Goal: Task Accomplishment & Management: Complete application form

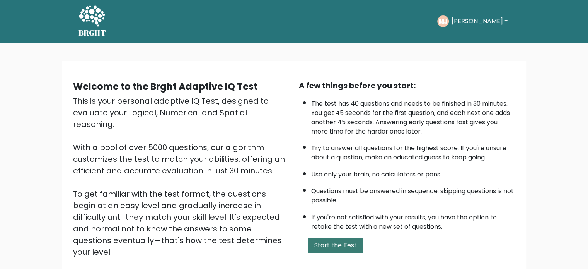
click at [335, 240] on button "Start the Test" at bounding box center [335, 244] width 55 height 15
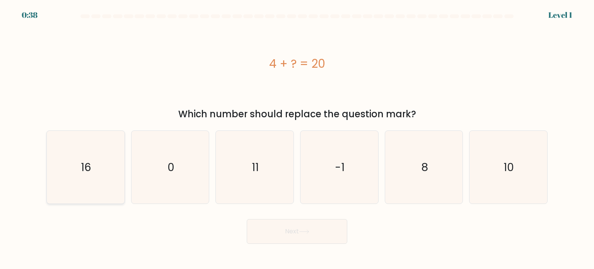
click at [93, 173] on icon "16" at bounding box center [85, 167] width 73 height 73
click at [297, 138] on input "a. 16" at bounding box center [297, 137] width 0 height 4
radio input "true"
click at [330, 232] on button "Next" at bounding box center [297, 231] width 101 height 25
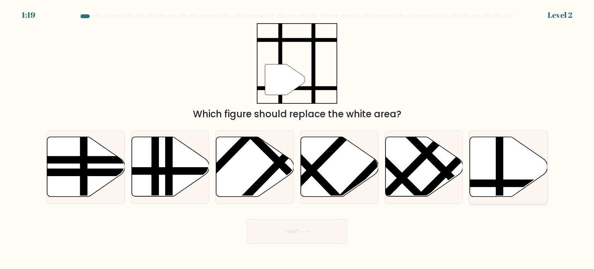
click at [507, 183] on icon at bounding box center [532, 183] width 157 height 0
click at [297, 138] on input "f." at bounding box center [297, 137] width 0 height 4
radio input "true"
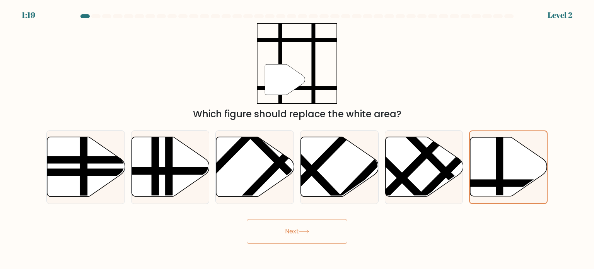
click at [333, 229] on button "Next" at bounding box center [297, 231] width 101 height 25
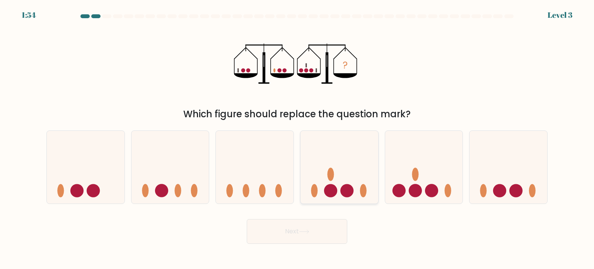
click at [343, 181] on icon at bounding box center [340, 167] width 78 height 64
click at [297, 138] on input "d." at bounding box center [297, 137] width 0 height 4
radio input "true"
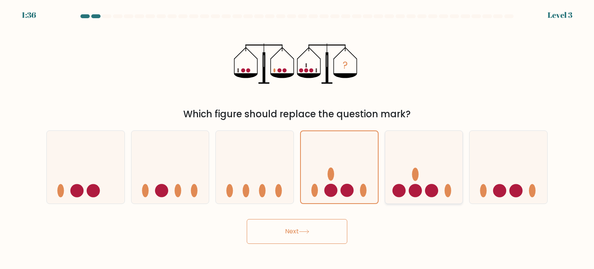
click at [418, 190] on circle at bounding box center [415, 190] width 13 height 13
click at [297, 138] on input "e." at bounding box center [297, 137] width 0 height 4
radio input "true"
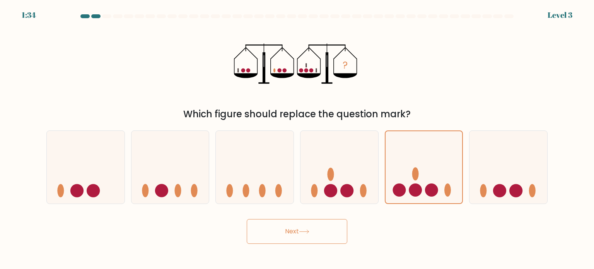
click at [336, 230] on button "Next" at bounding box center [297, 231] width 101 height 25
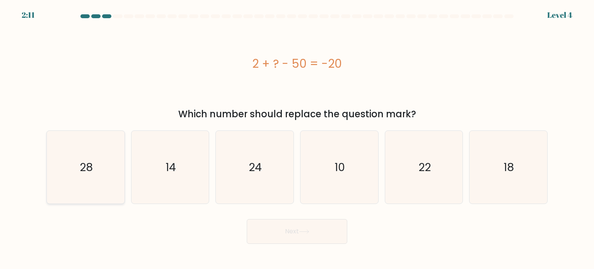
click at [113, 159] on icon "28" at bounding box center [85, 167] width 73 height 73
click at [297, 138] on input "a. 28" at bounding box center [297, 137] width 0 height 4
radio input "true"
click at [275, 240] on button "Next" at bounding box center [297, 231] width 101 height 25
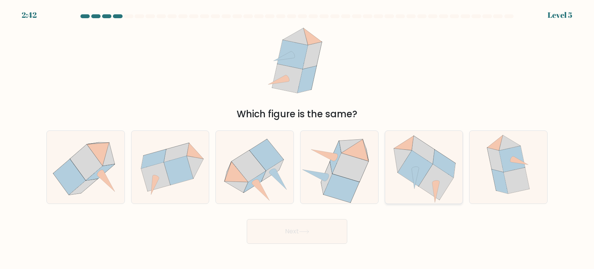
click at [400, 171] on icon at bounding box center [415, 168] width 35 height 36
click at [297, 138] on input "e." at bounding box center [297, 137] width 0 height 4
radio input "true"
click at [304, 224] on button "Next" at bounding box center [297, 231] width 101 height 25
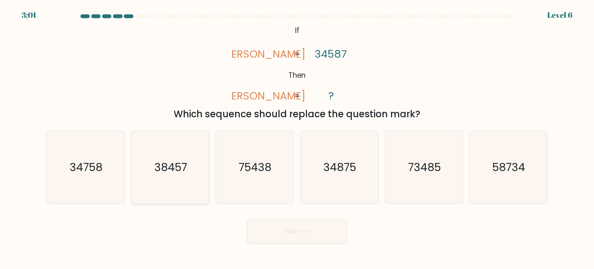
click at [187, 183] on icon "38457" at bounding box center [170, 167] width 73 height 73
click at [297, 138] on input "b. 38457" at bounding box center [297, 137] width 0 height 4
radio input "true"
click at [281, 230] on button "Next" at bounding box center [297, 231] width 101 height 25
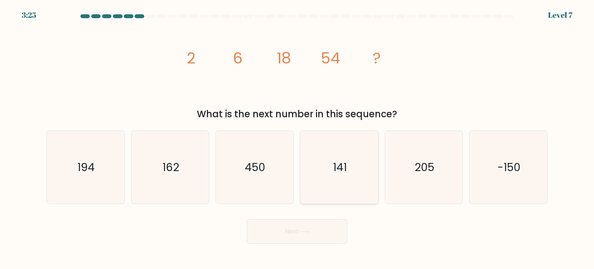
click at [342, 175] on icon "141" at bounding box center [339, 167] width 73 height 73
click at [297, 138] on input "d. 141" at bounding box center [297, 137] width 0 height 4
radio input "true"
click at [308, 234] on button "Next" at bounding box center [297, 231] width 101 height 25
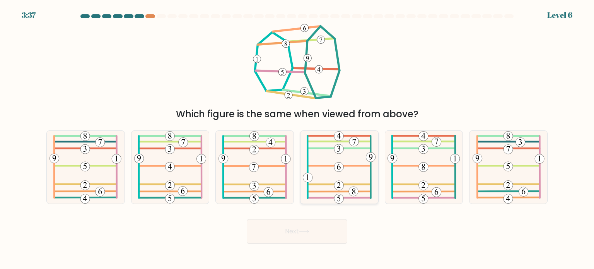
click at [342, 149] on 449 at bounding box center [339, 149] width 10 height 10
click at [297, 138] on input "d." at bounding box center [297, 137] width 0 height 4
radio input "true"
click at [331, 152] on icon at bounding box center [339, 167] width 72 height 72
click at [297, 138] on input "d." at bounding box center [297, 137] width 0 height 4
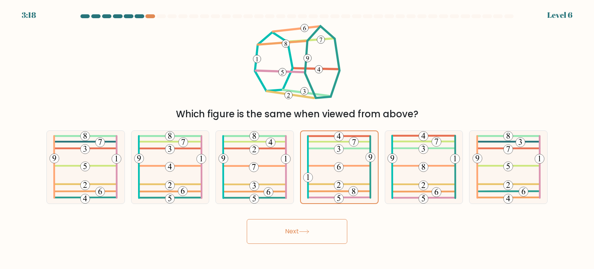
click at [308, 235] on button "Next" at bounding box center [297, 231] width 101 height 25
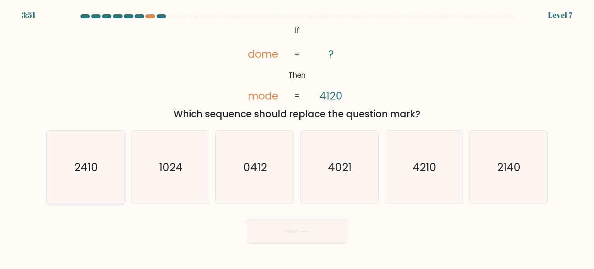
click at [109, 161] on icon "2410" at bounding box center [85, 167] width 73 height 73
click at [297, 138] on input "a. 2410" at bounding box center [297, 137] width 0 height 4
radio input "true"
click at [515, 174] on text "2140" at bounding box center [509, 166] width 24 height 15
click at [297, 138] on input "f. 2140" at bounding box center [297, 137] width 0 height 4
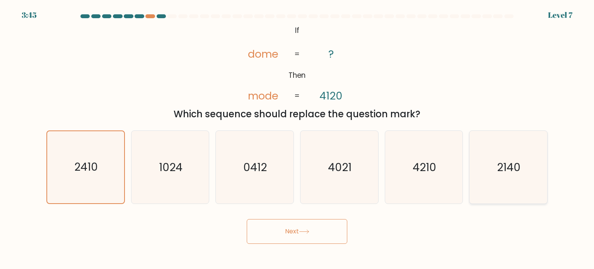
radio input "true"
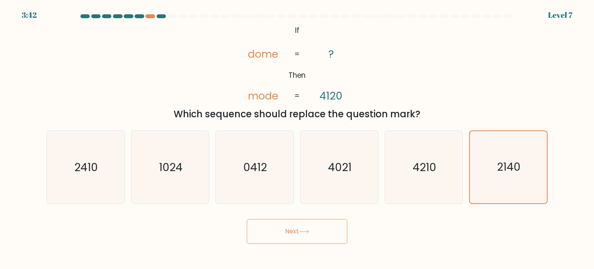
click at [289, 235] on button "Next" at bounding box center [297, 231] width 101 height 25
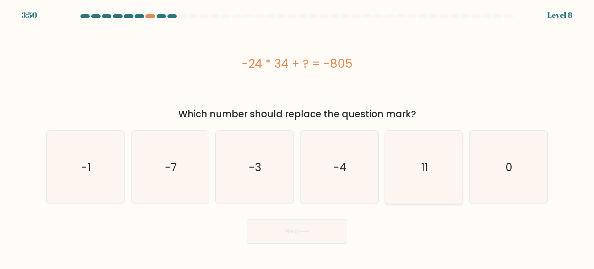
click at [394, 150] on icon "11" at bounding box center [424, 167] width 73 height 73
click at [297, 138] on input "e. 11" at bounding box center [297, 137] width 0 height 4
radio input "true"
click at [104, 170] on icon "-1" at bounding box center [85, 167] width 73 height 73
click at [297, 138] on input "a. -1" at bounding box center [297, 137] width 0 height 4
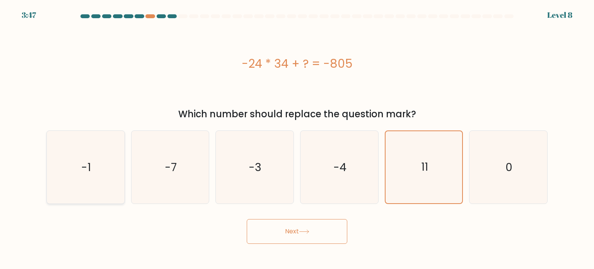
radio input "true"
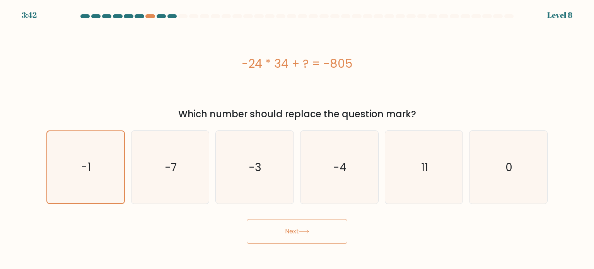
click at [289, 236] on button "Next" at bounding box center [297, 231] width 101 height 25
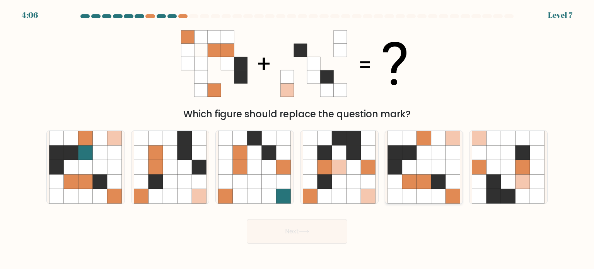
click at [404, 179] on icon at bounding box center [409, 181] width 15 height 15
click at [297, 138] on input "e." at bounding box center [297, 137] width 0 height 4
radio input "true"
click at [311, 238] on button "Next" at bounding box center [297, 231] width 101 height 25
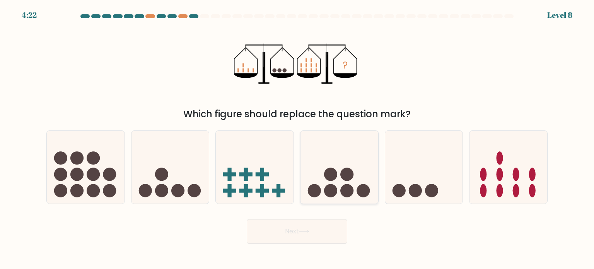
click at [340, 171] on icon at bounding box center [340, 167] width 78 height 64
click at [297, 138] on input "d." at bounding box center [297, 137] width 0 height 4
radio input "true"
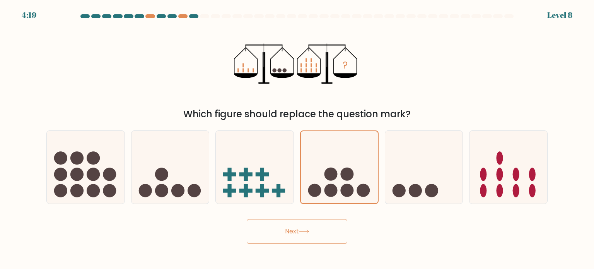
click at [306, 237] on button "Next" at bounding box center [297, 231] width 101 height 25
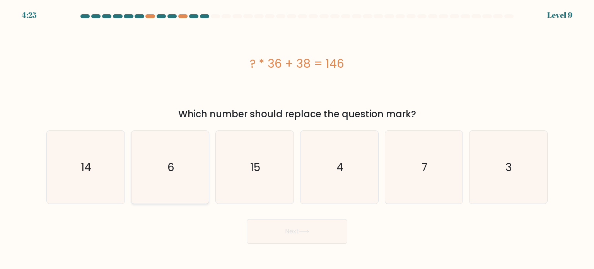
click at [180, 168] on icon "6" at bounding box center [170, 167] width 73 height 73
click at [297, 138] on input "b. 6" at bounding box center [297, 137] width 0 height 4
radio input "true"
click at [282, 237] on button "Next" at bounding box center [297, 231] width 101 height 25
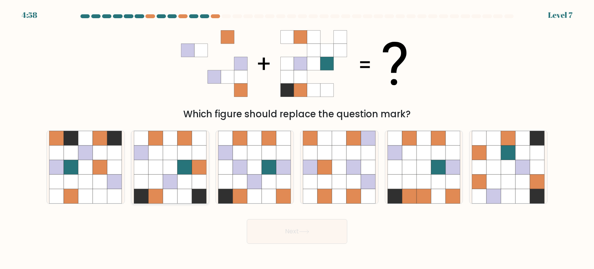
click at [161, 177] on icon at bounding box center [156, 181] width 15 height 15
click at [297, 138] on input "b." at bounding box center [297, 137] width 0 height 4
radio input "true"
click at [295, 236] on button "Next" at bounding box center [297, 231] width 101 height 25
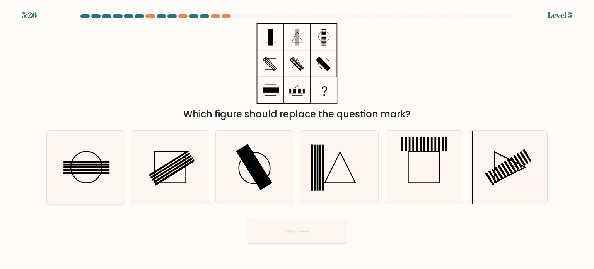
click at [109, 165] on rect at bounding box center [86, 164] width 46 height 2
click at [297, 138] on input "a." at bounding box center [297, 137] width 0 height 4
radio input "true"
click at [271, 225] on button "Next" at bounding box center [297, 231] width 101 height 25
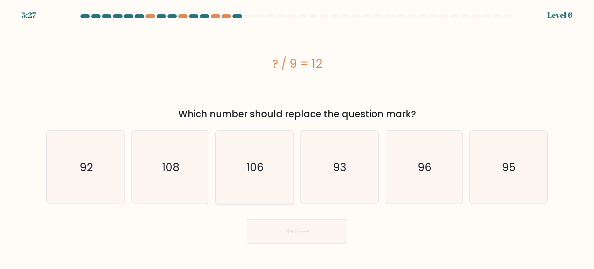
click at [217, 139] on div "106" at bounding box center [254, 166] width 79 height 73
click at [297, 138] on input "c. 106" at bounding box center [297, 137] width 0 height 4
radio input "true"
click at [180, 150] on icon "108" at bounding box center [170, 167] width 73 height 73
click at [297, 138] on input "b. 108" at bounding box center [297, 137] width 0 height 4
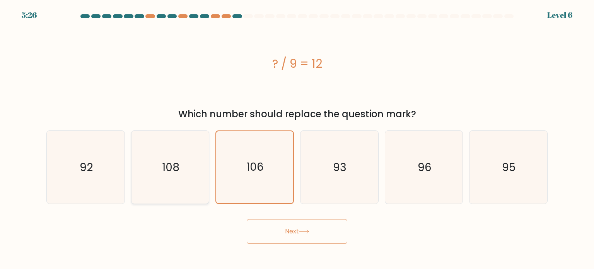
radio input "true"
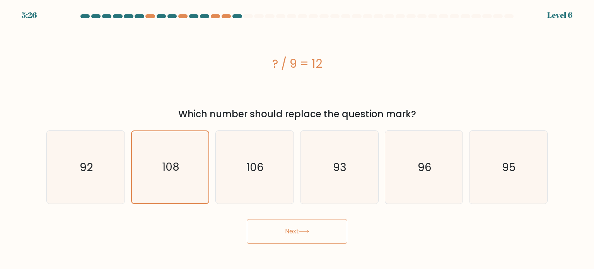
click at [284, 227] on button "Next" at bounding box center [297, 231] width 101 height 25
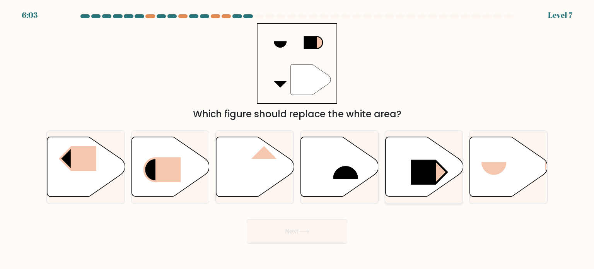
click at [415, 161] on rect at bounding box center [424, 172] width 26 height 25
click at [297, 138] on input "e." at bounding box center [297, 137] width 0 height 4
radio input "true"
click at [290, 229] on button "Next" at bounding box center [297, 231] width 101 height 25
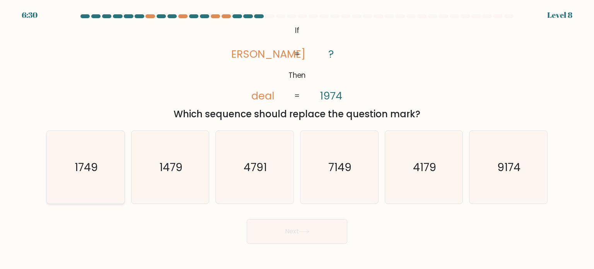
click at [86, 176] on icon "1749" at bounding box center [85, 167] width 73 height 73
click at [297, 138] on input "a. 1749" at bounding box center [297, 137] width 0 height 4
radio input "true"
click at [304, 232] on icon at bounding box center [304, 231] width 10 height 4
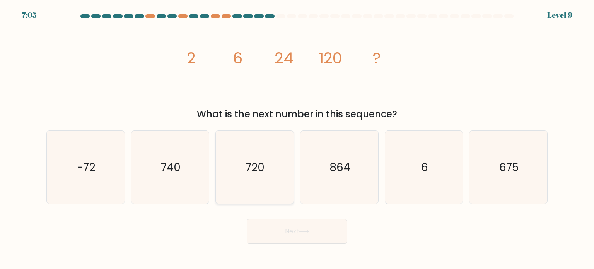
click at [224, 142] on icon "720" at bounding box center [254, 167] width 73 height 73
click at [297, 138] on input "c. 720" at bounding box center [297, 137] width 0 height 4
radio input "true"
click at [276, 239] on button "Next" at bounding box center [297, 231] width 101 height 25
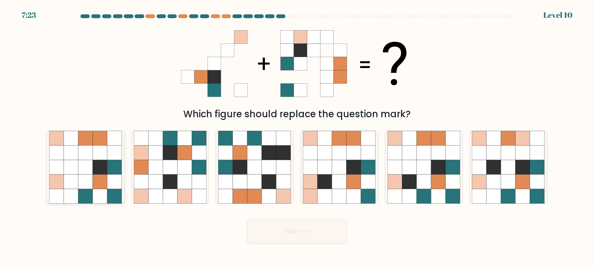
click at [101, 178] on icon at bounding box center [100, 181] width 15 height 15
click at [297, 138] on input "a." at bounding box center [297, 137] width 0 height 4
radio input "true"
click at [265, 231] on button "Next" at bounding box center [297, 231] width 101 height 25
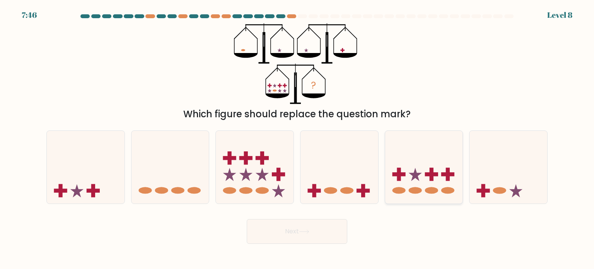
click at [413, 163] on icon at bounding box center [424, 167] width 78 height 64
click at [297, 138] on input "e." at bounding box center [297, 137] width 0 height 4
radio input "true"
click at [320, 229] on button "Next" at bounding box center [297, 231] width 101 height 25
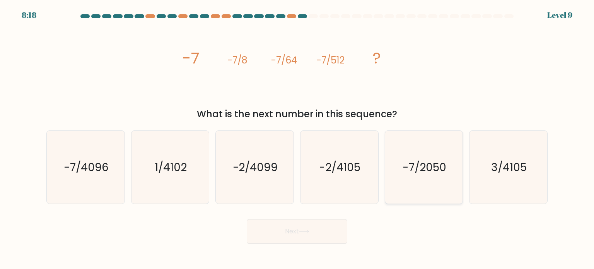
click at [405, 173] on text "-7/2050" at bounding box center [425, 166] width 44 height 15
click at [297, 138] on input "e. -7/2050" at bounding box center [297, 137] width 0 height 4
radio input "true"
click at [305, 227] on button "Next" at bounding box center [297, 231] width 101 height 25
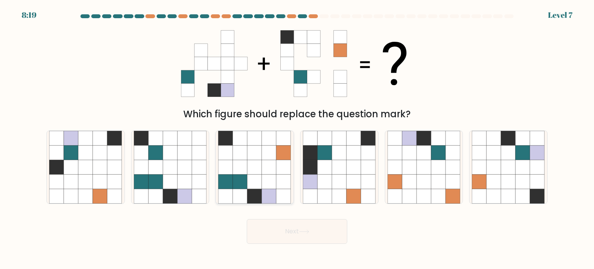
click at [251, 168] on icon at bounding box center [255, 167] width 15 height 15
click at [297, 138] on input "c." at bounding box center [297, 137] width 0 height 4
radio input "true"
click at [297, 232] on button "Next" at bounding box center [297, 231] width 101 height 25
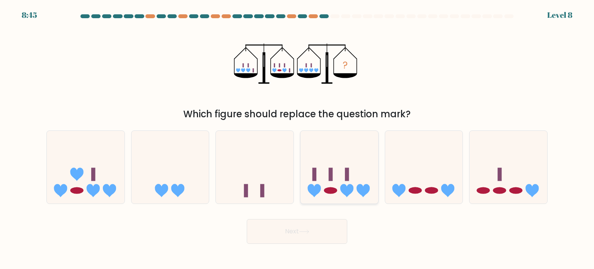
click at [309, 183] on icon at bounding box center [340, 167] width 78 height 64
click at [297, 138] on input "d." at bounding box center [297, 137] width 0 height 4
radio input "true"
click at [291, 233] on button "Next" at bounding box center [297, 231] width 101 height 25
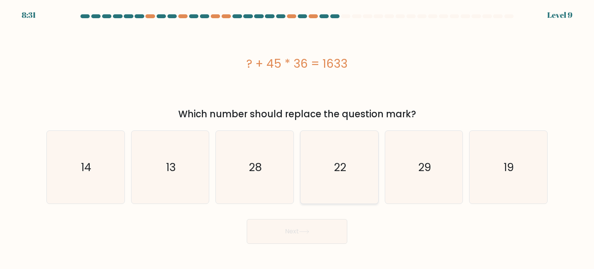
click at [354, 149] on icon "22" at bounding box center [339, 167] width 73 height 73
click at [297, 138] on input "d. 22" at bounding box center [297, 137] width 0 height 4
radio input "true"
click at [309, 231] on icon at bounding box center [304, 231] width 10 height 4
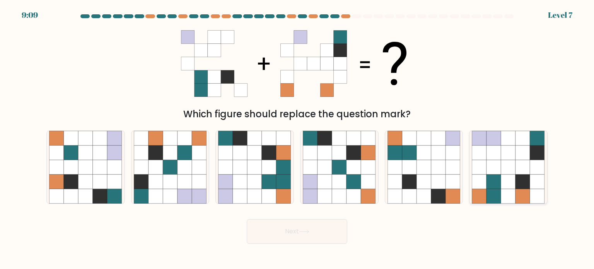
click at [482, 166] on icon at bounding box center [479, 167] width 15 height 15
click at [297, 138] on input "f." at bounding box center [297, 137] width 0 height 4
radio input "true"
click at [292, 232] on button "Next" at bounding box center [297, 231] width 101 height 25
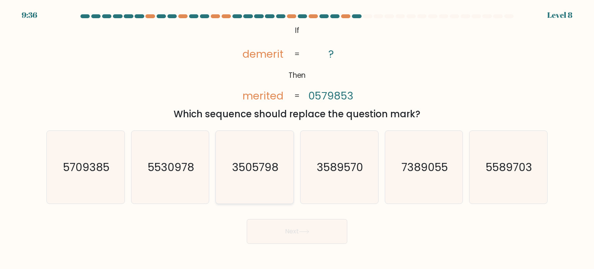
click at [235, 183] on icon "3505798" at bounding box center [254, 167] width 73 height 73
click at [297, 138] on input "c. 3505798" at bounding box center [297, 137] width 0 height 4
radio input "true"
click at [308, 232] on icon at bounding box center [304, 231] width 10 height 4
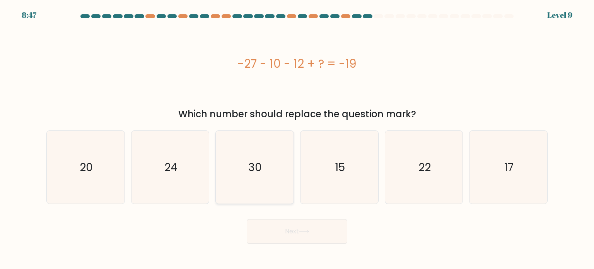
click at [269, 171] on icon "30" at bounding box center [254, 167] width 73 height 73
click at [297, 138] on input "c. 30" at bounding box center [297, 137] width 0 height 4
radio input "true"
click at [310, 234] on button "Next" at bounding box center [297, 231] width 101 height 25
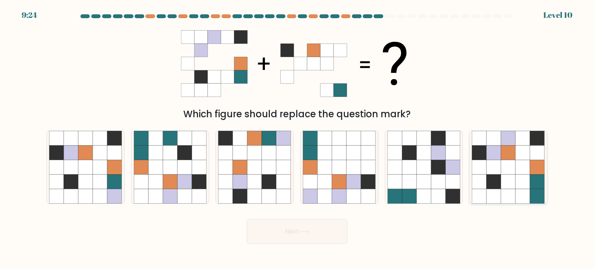
click at [486, 163] on icon at bounding box center [508, 167] width 73 height 73
click at [297, 138] on input "f." at bounding box center [297, 137] width 0 height 4
radio input "true"
click at [277, 226] on button "Next" at bounding box center [297, 231] width 101 height 25
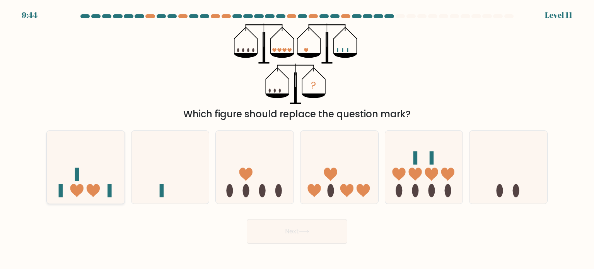
click at [100, 184] on icon at bounding box center [86, 167] width 78 height 64
click at [297, 138] on input "a." at bounding box center [297, 137] width 0 height 4
radio input "true"
click at [292, 232] on button "Next" at bounding box center [297, 231] width 101 height 25
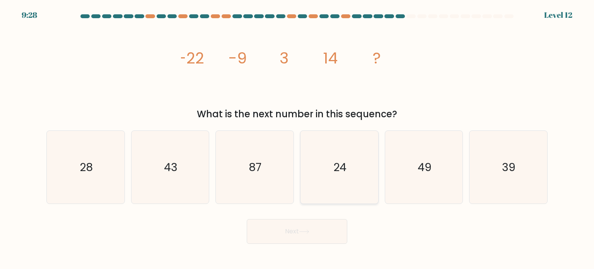
click at [331, 195] on icon "24" at bounding box center [339, 167] width 73 height 73
click at [297, 138] on input "d. 24" at bounding box center [297, 137] width 0 height 4
radio input "true"
click at [306, 227] on button "Next" at bounding box center [297, 231] width 101 height 25
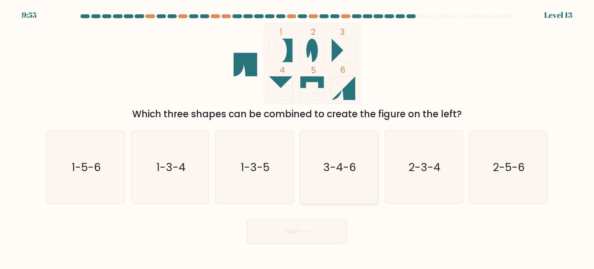
click at [342, 178] on icon "3-4-6" at bounding box center [339, 167] width 73 height 73
click at [297, 138] on input "d. 3-4-6" at bounding box center [297, 137] width 0 height 4
radio input "true"
click at [315, 232] on button "Next" at bounding box center [297, 231] width 101 height 25
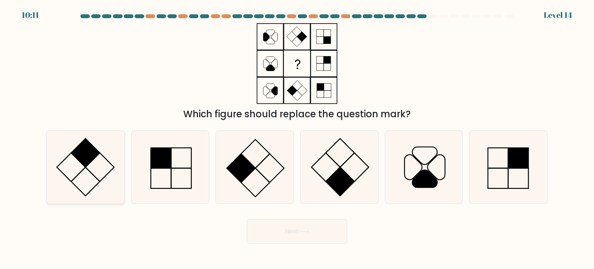
click at [84, 168] on rect at bounding box center [85, 181] width 29 height 29
click at [297, 138] on input "a." at bounding box center [297, 137] width 0 height 4
radio input "true"
click at [287, 233] on button "Next" at bounding box center [297, 231] width 101 height 25
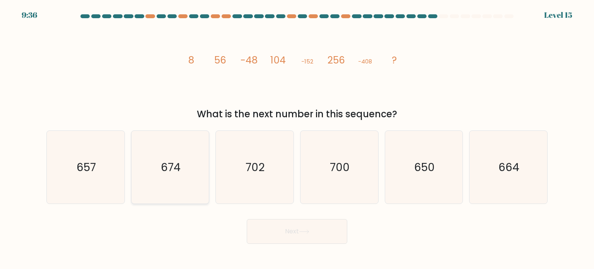
click at [171, 173] on text "674" at bounding box center [171, 166] width 20 height 15
click at [297, 138] on input "b. 674" at bounding box center [297, 137] width 0 height 4
radio input "true"
click at [279, 234] on button "Next" at bounding box center [297, 231] width 101 height 25
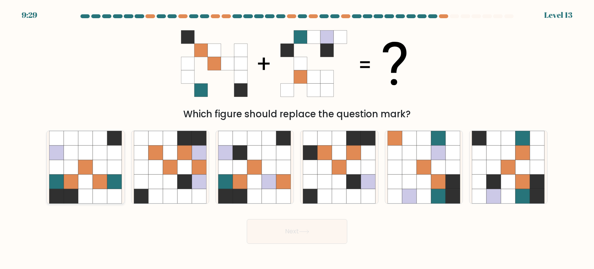
click at [77, 176] on icon at bounding box center [71, 181] width 15 height 15
click at [297, 138] on input "a." at bounding box center [297, 137] width 0 height 4
radio input "true"
click at [308, 234] on button "Next" at bounding box center [297, 231] width 101 height 25
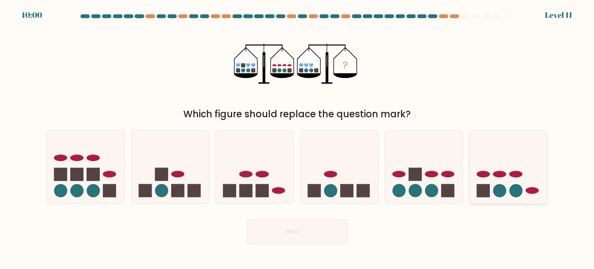
click at [521, 162] on icon at bounding box center [509, 167] width 78 height 64
click at [297, 138] on input "f." at bounding box center [297, 137] width 0 height 4
radio input "true"
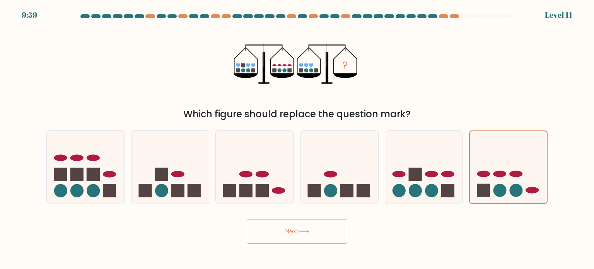
click at [278, 227] on button "Next" at bounding box center [297, 231] width 101 height 25
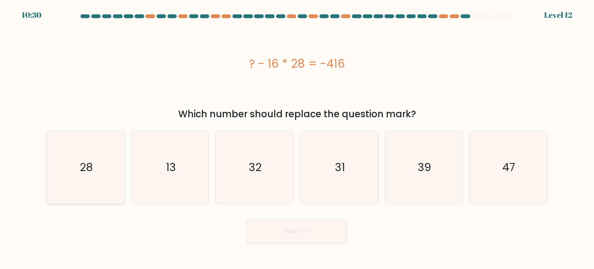
click at [67, 181] on icon "28" at bounding box center [85, 167] width 73 height 73
click at [297, 138] on input "a. 28" at bounding box center [297, 137] width 0 height 4
radio input "true"
click at [287, 224] on button "Next" at bounding box center [297, 231] width 101 height 25
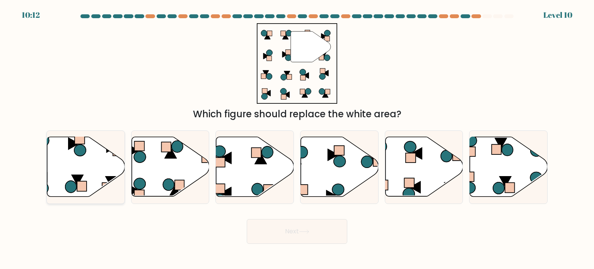
click at [73, 178] on icon at bounding box center [78, 180] width 12 height 10
click at [297, 138] on input "a." at bounding box center [297, 137] width 0 height 4
radio input "true"
click at [300, 228] on button "Next" at bounding box center [297, 231] width 101 height 25
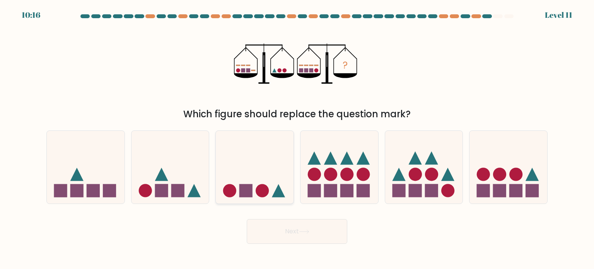
click at [253, 193] on icon at bounding box center [255, 167] width 78 height 64
click at [297, 138] on input "c." at bounding box center [297, 137] width 0 height 4
radio input "true"
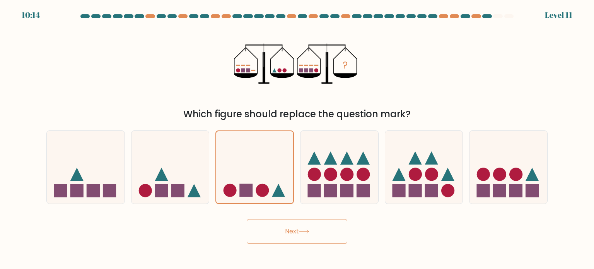
click at [268, 228] on button "Next" at bounding box center [297, 231] width 101 height 25
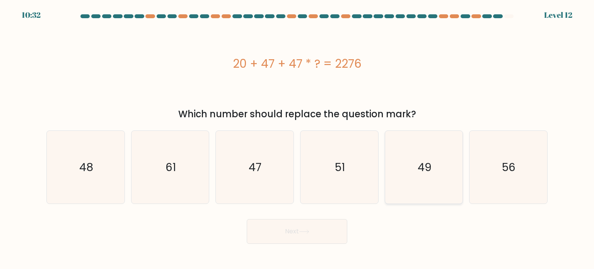
click at [418, 162] on text "49" at bounding box center [425, 166] width 14 height 15
click at [297, 138] on input "e. 49" at bounding box center [297, 137] width 0 height 4
radio input "true"
click at [317, 223] on button "Next" at bounding box center [297, 231] width 101 height 25
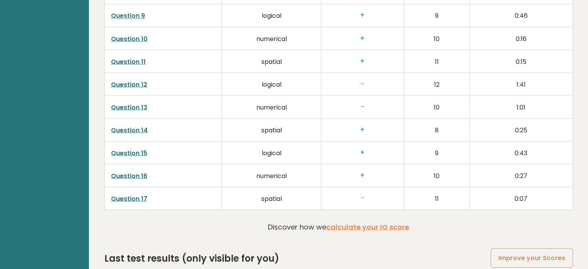
scroll to position [1527, 0]
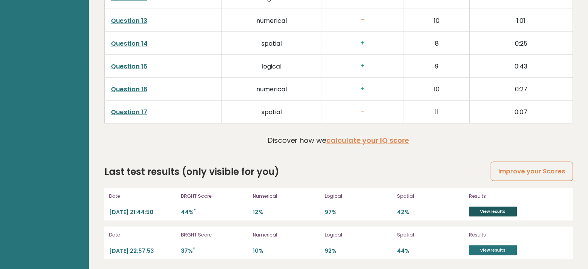
click at [473, 208] on link "View results" at bounding box center [493, 212] width 48 height 10
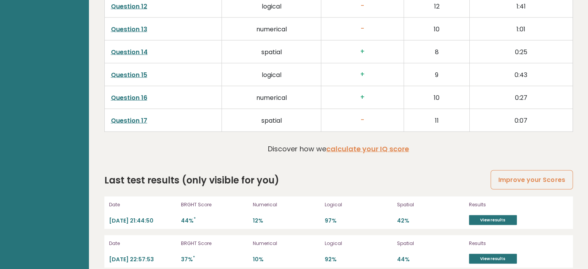
scroll to position [1527, 0]
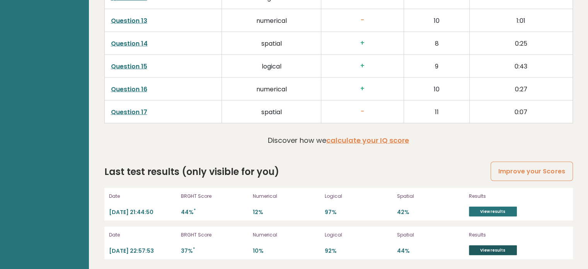
click at [493, 251] on link "View results" at bounding box center [493, 250] width 48 height 10
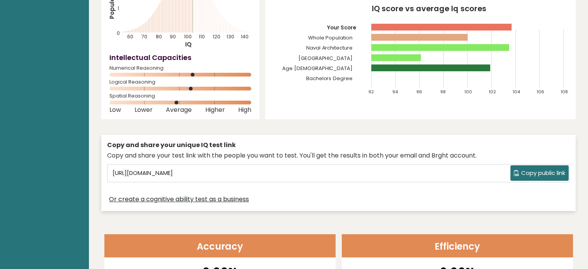
scroll to position [0, 0]
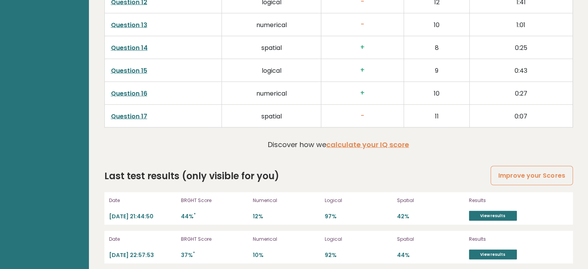
scroll to position [1527, 0]
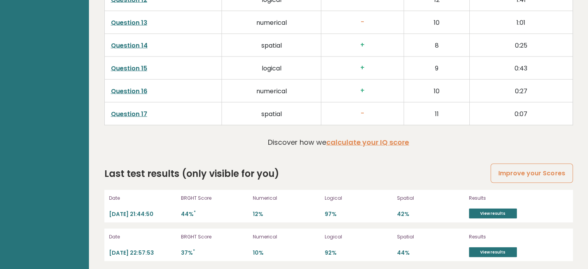
scroll to position [1527, 0]
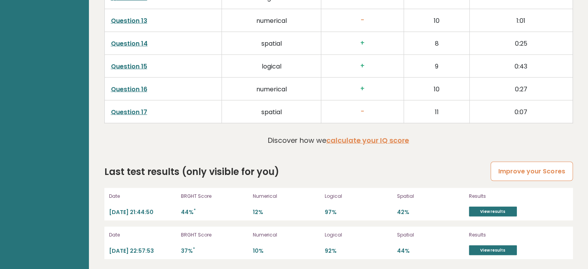
click at [537, 177] on link "Improve your Scores" at bounding box center [532, 172] width 82 height 20
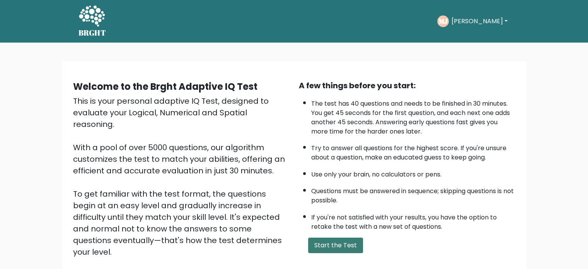
click at [328, 249] on button "Start the Test" at bounding box center [335, 244] width 55 height 15
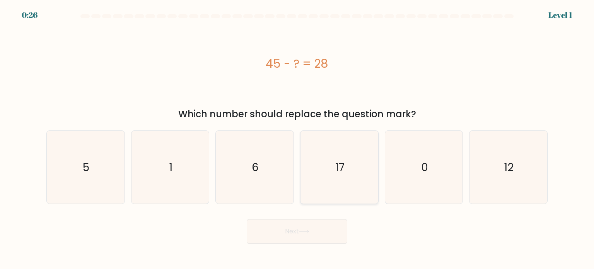
click at [348, 153] on icon "17" at bounding box center [339, 167] width 73 height 73
click at [297, 138] on input "d. 17" at bounding box center [297, 137] width 0 height 4
radio input "true"
click at [324, 222] on button "Next" at bounding box center [297, 231] width 101 height 25
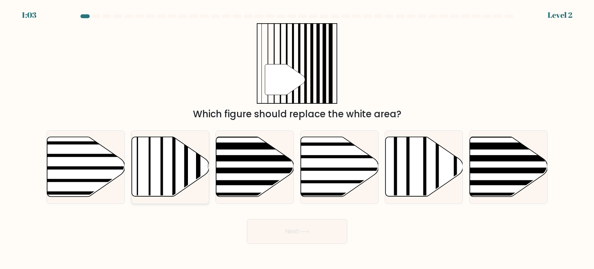
click at [168, 167] on icon at bounding box center [170, 167] width 78 height 60
click at [297, 138] on input "b." at bounding box center [297, 137] width 0 height 4
radio input "true"
click at [281, 225] on button "Next" at bounding box center [297, 231] width 101 height 25
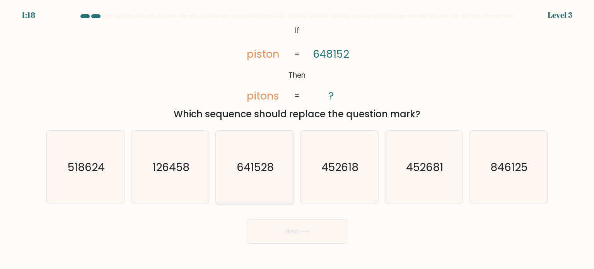
click at [246, 173] on text "641528" at bounding box center [255, 166] width 37 height 15
click at [297, 138] on input "c. 641528" at bounding box center [297, 137] width 0 height 4
radio input "true"
click at [301, 229] on button "Next" at bounding box center [297, 231] width 101 height 25
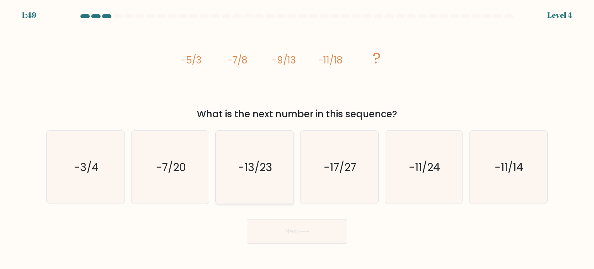
click at [286, 193] on icon "-13/23" at bounding box center [254, 167] width 73 height 73
click at [297, 138] on input "c. -13/23" at bounding box center [297, 137] width 0 height 4
radio input "true"
click at [289, 227] on button "Next" at bounding box center [297, 231] width 101 height 25
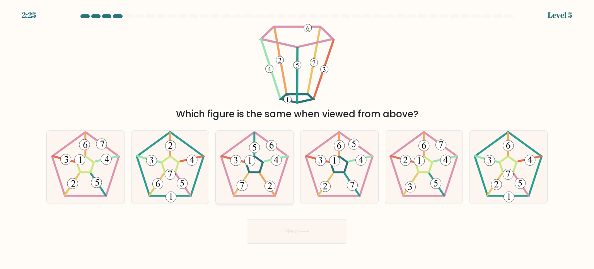
click at [243, 170] on icon at bounding box center [254, 167] width 73 height 73
click at [297, 138] on input "c." at bounding box center [297, 137] width 0 height 4
radio input "true"
click at [270, 225] on button "Next" at bounding box center [297, 231] width 101 height 25
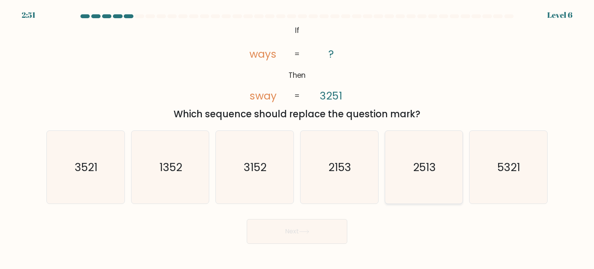
click at [419, 186] on icon "2513" at bounding box center [424, 167] width 73 height 73
click at [297, 138] on input "e. 2513" at bounding box center [297, 137] width 0 height 4
radio input "true"
click at [303, 234] on button "Next" at bounding box center [297, 231] width 101 height 25
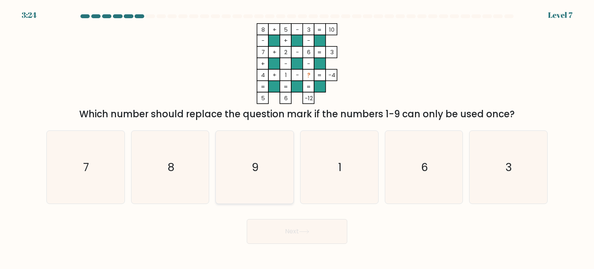
click at [281, 164] on icon "9" at bounding box center [254, 167] width 73 height 73
click at [297, 138] on input "c. 9" at bounding box center [297, 137] width 0 height 4
radio input "true"
click at [302, 237] on button "Next" at bounding box center [297, 231] width 101 height 25
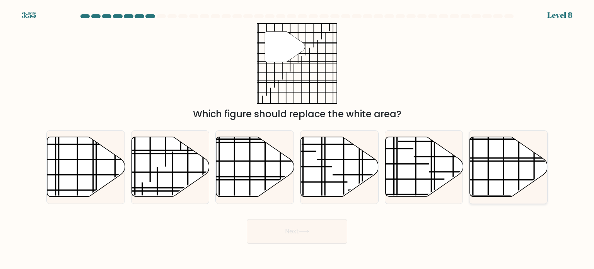
click at [476, 159] on icon at bounding box center [509, 167] width 78 height 60
click at [297, 138] on input "f." at bounding box center [297, 137] width 0 height 4
radio input "true"
click at [312, 227] on button "Next" at bounding box center [297, 231] width 101 height 25
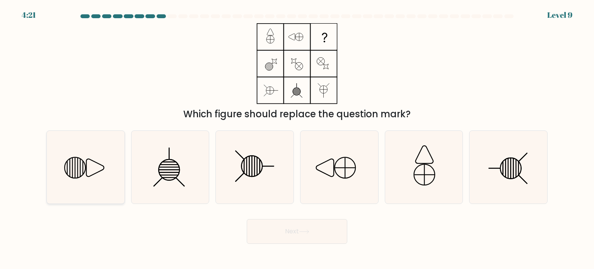
click at [88, 184] on icon at bounding box center [85, 167] width 73 height 73
click at [297, 138] on input "a." at bounding box center [297, 137] width 0 height 4
radio input "true"
click at [275, 227] on button "Next" at bounding box center [297, 231] width 101 height 25
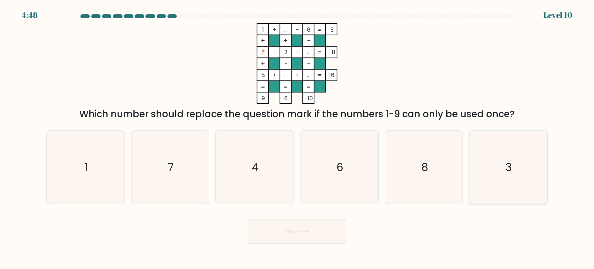
click at [515, 148] on icon "3" at bounding box center [508, 167] width 73 height 73
click at [297, 138] on input "f. 3" at bounding box center [297, 137] width 0 height 4
radio input "true"
click at [308, 238] on button "Next" at bounding box center [297, 231] width 101 height 25
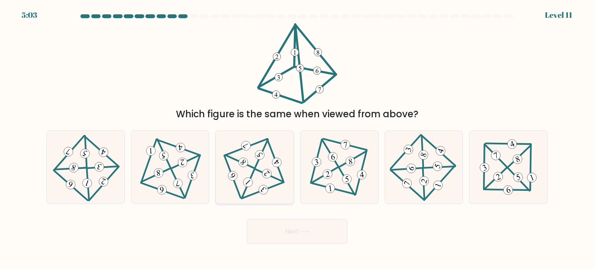
click at [262, 178] on icon at bounding box center [255, 167] width 60 height 58
click at [297, 138] on input "c." at bounding box center [297, 137] width 0 height 4
radio input "true"
click at [301, 222] on button "Next" at bounding box center [297, 231] width 101 height 25
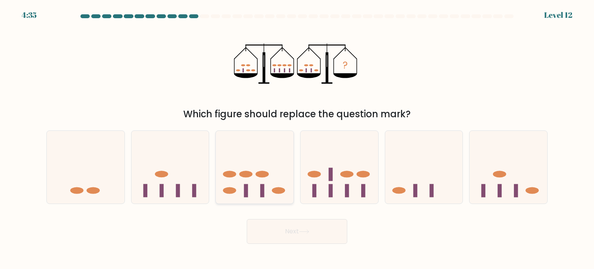
click at [233, 191] on ellipse at bounding box center [229, 190] width 13 height 7
click at [297, 138] on input "c." at bounding box center [297, 137] width 0 height 4
radio input "true"
click at [289, 231] on button "Next" at bounding box center [297, 231] width 101 height 25
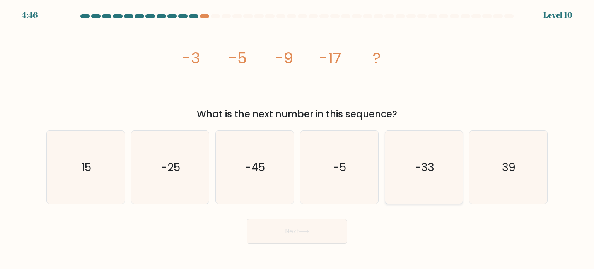
click at [412, 172] on icon "-33" at bounding box center [424, 167] width 73 height 73
click at [297, 138] on input "e. -33" at bounding box center [297, 137] width 0 height 4
radio input "true"
click at [310, 224] on button "Next" at bounding box center [297, 231] width 101 height 25
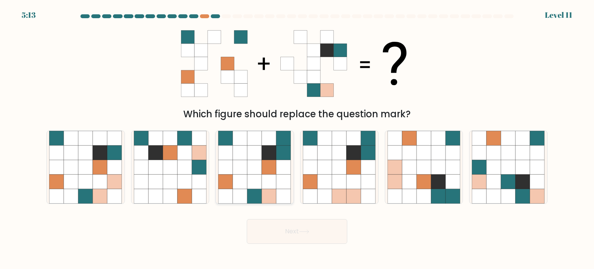
click at [271, 190] on icon at bounding box center [269, 196] width 15 height 15
click at [297, 138] on input "c." at bounding box center [297, 137] width 0 height 4
radio input "true"
click at [293, 233] on button "Next" at bounding box center [297, 231] width 101 height 25
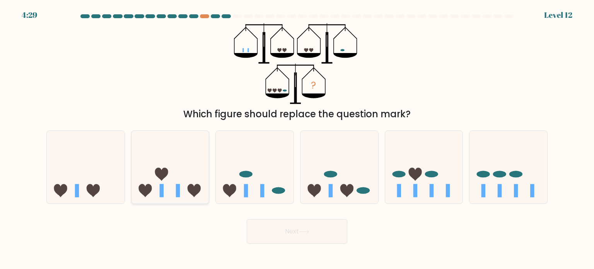
click at [174, 150] on icon at bounding box center [170, 167] width 78 height 64
click at [297, 138] on input "b." at bounding box center [297, 137] width 0 height 4
radio input "true"
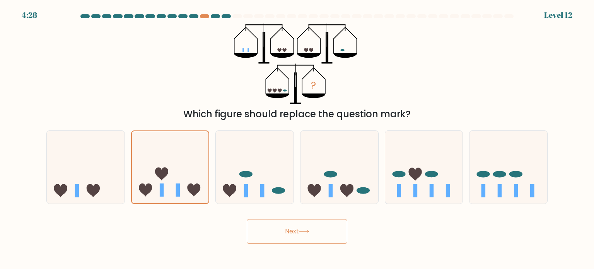
click at [284, 232] on button "Next" at bounding box center [297, 231] width 101 height 25
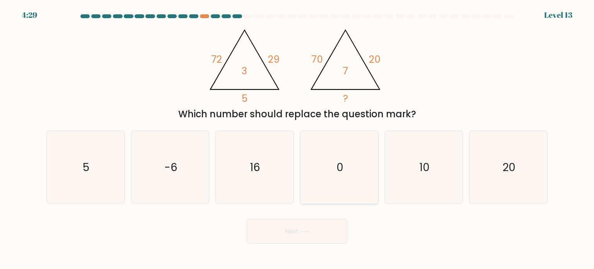
click at [354, 157] on icon "0" at bounding box center [339, 167] width 73 height 73
click at [297, 138] on input "d. 0" at bounding box center [297, 137] width 0 height 4
radio input "true"
click at [280, 233] on button "Next" at bounding box center [297, 231] width 101 height 25
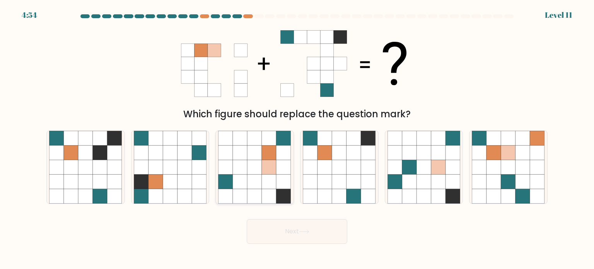
click at [246, 184] on icon at bounding box center [240, 181] width 15 height 15
click at [297, 138] on input "c." at bounding box center [297, 137] width 0 height 4
radio input "true"
click at [299, 230] on button "Next" at bounding box center [297, 231] width 101 height 25
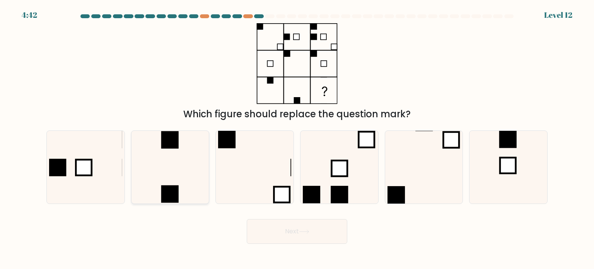
click at [179, 154] on icon at bounding box center [170, 167] width 73 height 73
click at [297, 138] on input "b." at bounding box center [297, 137] width 0 height 4
radio input "true"
click at [278, 236] on button "Next" at bounding box center [297, 231] width 101 height 25
click at [283, 223] on button "Next" at bounding box center [297, 231] width 101 height 25
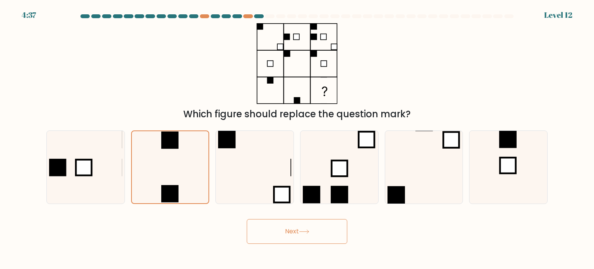
click at [217, 227] on div "Next" at bounding box center [297, 228] width 511 height 31
click at [331, 231] on button "Next" at bounding box center [297, 231] width 101 height 25
click at [169, 153] on icon at bounding box center [170, 167] width 72 height 72
click at [297, 138] on input "b." at bounding box center [297, 137] width 0 height 4
click at [305, 239] on button "Next" at bounding box center [297, 231] width 101 height 25
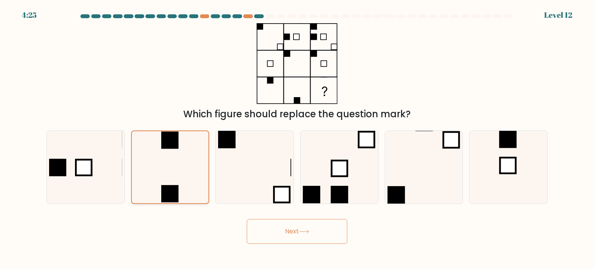
click at [172, 170] on icon at bounding box center [170, 167] width 72 height 72
click at [297, 138] on input "b." at bounding box center [297, 137] width 0 height 4
click at [274, 222] on button "Next" at bounding box center [297, 231] width 101 height 25
click at [203, 227] on div "Next" at bounding box center [297, 228] width 511 height 31
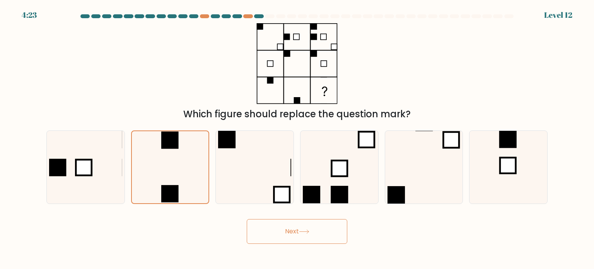
click at [203, 227] on div "Next" at bounding box center [297, 228] width 511 height 31
click at [200, 227] on div "Next" at bounding box center [297, 228] width 511 height 31
click at [199, 228] on div "Next" at bounding box center [297, 228] width 511 height 31
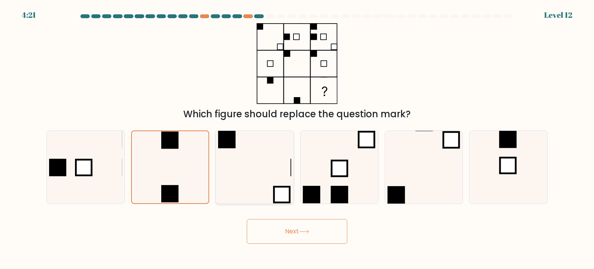
click at [263, 175] on icon at bounding box center [254, 167] width 73 height 73
click at [297, 138] on input "c." at bounding box center [297, 137] width 0 height 4
radio input "true"
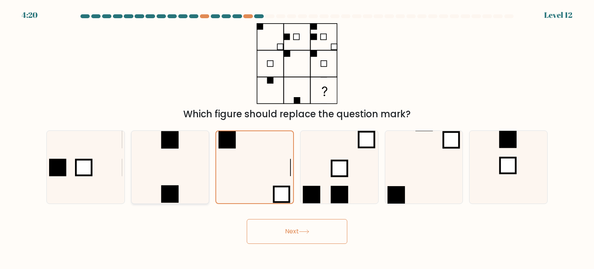
click at [190, 178] on icon at bounding box center [170, 167] width 73 height 73
click at [297, 138] on input "b." at bounding box center [297, 137] width 0 height 4
radio input "true"
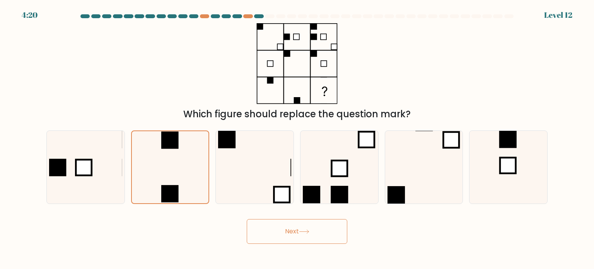
click at [268, 226] on button "Next" at bounding box center [297, 231] width 101 height 25
click at [291, 56] on icon at bounding box center [297, 63] width 97 height 81
click at [347, 68] on div "Which figure should replace the question mark?" at bounding box center [297, 72] width 511 height 98
click at [98, 50] on div "Which figure should replace the question mark?" at bounding box center [297, 72] width 511 height 98
click at [192, 170] on icon at bounding box center [170, 167] width 73 height 73
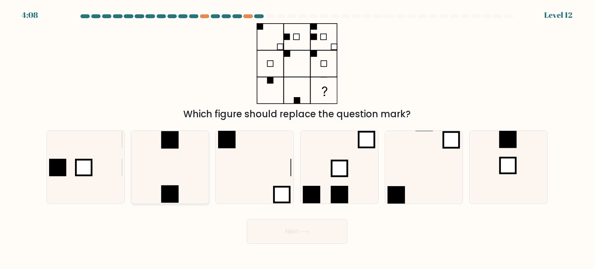
click at [297, 138] on input "b." at bounding box center [297, 137] width 0 height 4
radio input "true"
click at [282, 236] on button "Next" at bounding box center [297, 231] width 101 height 25
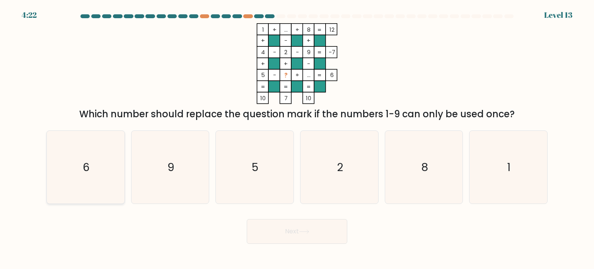
click at [94, 162] on icon "6" at bounding box center [85, 167] width 73 height 73
click at [297, 138] on input "a. 6" at bounding box center [297, 137] width 0 height 4
radio input "true"
click at [288, 237] on button "Next" at bounding box center [297, 231] width 101 height 25
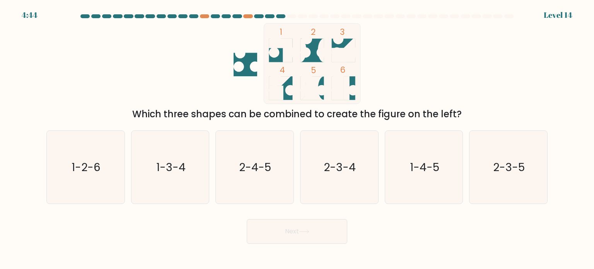
click at [290, 92] on rect at bounding box center [312, 63] width 96 height 80
click at [164, 181] on icon "1-3-4" at bounding box center [170, 167] width 73 height 73
click at [297, 138] on input "b. 1-3-4" at bounding box center [297, 137] width 0 height 4
radio input "true"
click at [294, 233] on button "Next" at bounding box center [297, 231] width 101 height 25
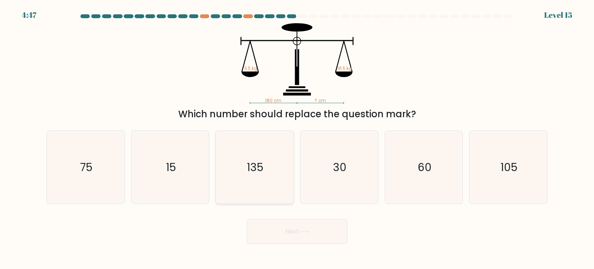
click at [275, 178] on icon "135" at bounding box center [254, 167] width 73 height 73
click at [297, 138] on input "c. 135" at bounding box center [297, 137] width 0 height 4
radio input "true"
click at [292, 231] on button "Next" at bounding box center [297, 231] width 101 height 25
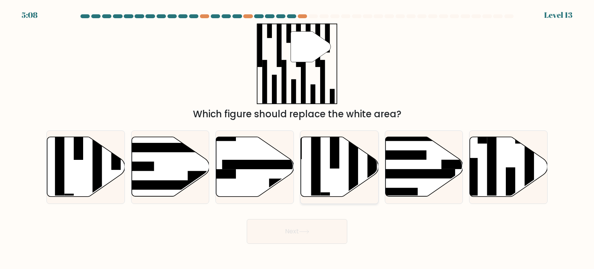
click at [321, 188] on icon at bounding box center [340, 167] width 78 height 60
click at [297, 138] on input "d." at bounding box center [297, 137] width 0 height 4
radio input "true"
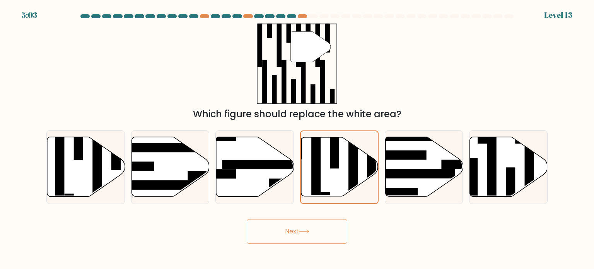
click at [320, 232] on button "Next" at bounding box center [297, 231] width 101 height 25
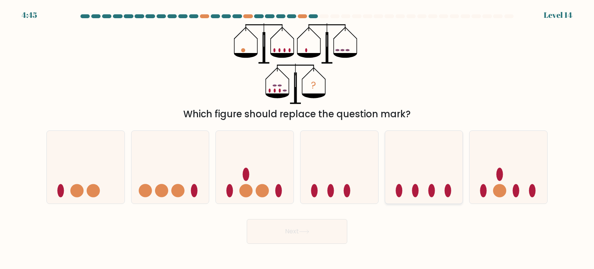
click at [403, 169] on icon at bounding box center [424, 167] width 78 height 64
click at [297, 138] on input "e." at bounding box center [297, 137] width 0 height 4
radio input "true"
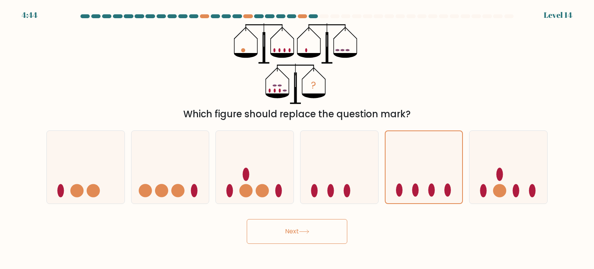
click at [300, 225] on button "Next" at bounding box center [297, 231] width 101 height 25
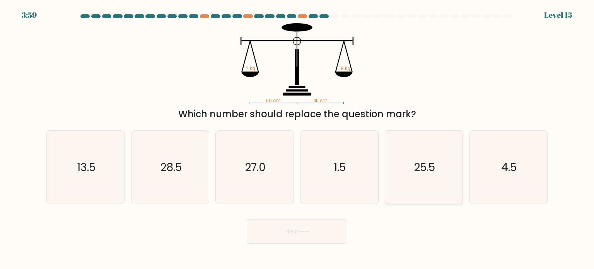
click at [420, 167] on text "25.5" at bounding box center [424, 166] width 21 height 15
click at [297, 138] on input "e. 25.5" at bounding box center [297, 137] width 0 height 4
radio input "true"
click at [292, 231] on button "Next" at bounding box center [297, 231] width 101 height 25
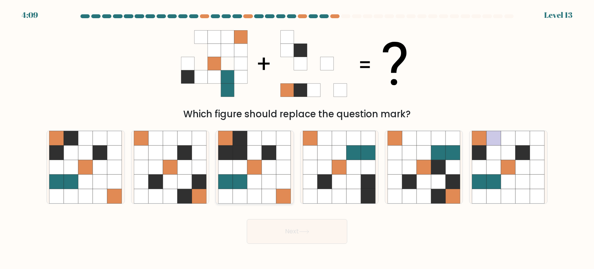
click at [238, 166] on icon at bounding box center [240, 167] width 15 height 15
click at [297, 138] on input "c." at bounding box center [297, 137] width 0 height 4
radio input "true"
click at [303, 229] on button "Next" at bounding box center [297, 231] width 101 height 25
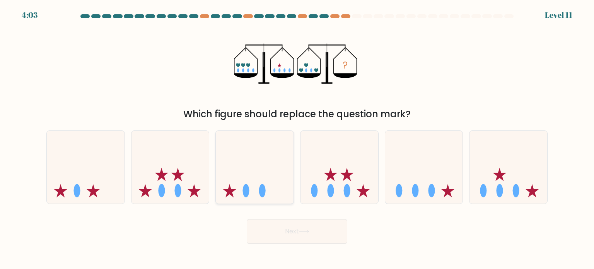
click at [270, 149] on icon at bounding box center [255, 167] width 78 height 64
click at [297, 138] on input "c." at bounding box center [297, 137] width 0 height 4
radio input "true"
click at [306, 232] on icon at bounding box center [304, 231] width 10 height 4
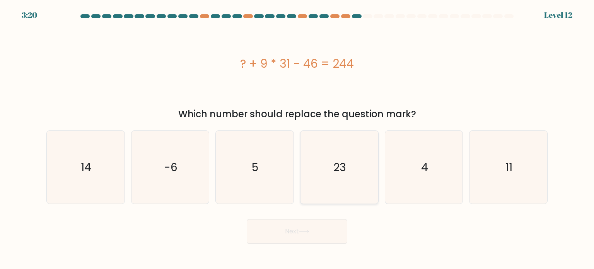
click at [338, 181] on icon "23" at bounding box center [339, 167] width 73 height 73
click at [297, 138] on input "d. 23" at bounding box center [297, 137] width 0 height 4
radio input "true"
click at [309, 233] on icon at bounding box center [304, 231] width 10 height 4
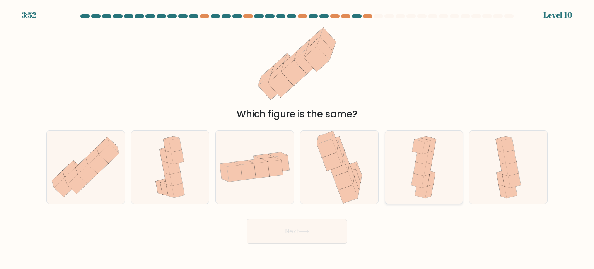
click at [428, 174] on icon at bounding box center [428, 169] width 8 height 14
click at [297, 138] on input "e." at bounding box center [297, 137] width 0 height 4
radio input "true"
click at [328, 232] on button "Next" at bounding box center [297, 231] width 101 height 25
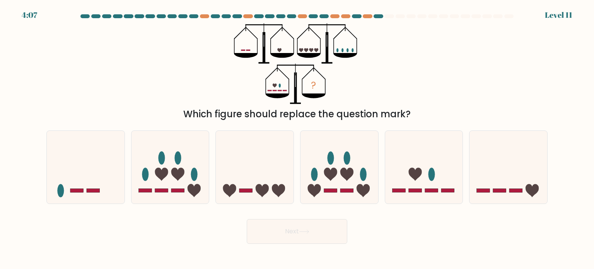
click at [277, 89] on icon "?" at bounding box center [297, 63] width 126 height 81
click at [412, 169] on icon at bounding box center [414, 173] width 13 height 13
click at [297, 138] on input "e." at bounding box center [297, 137] width 0 height 4
radio input "true"
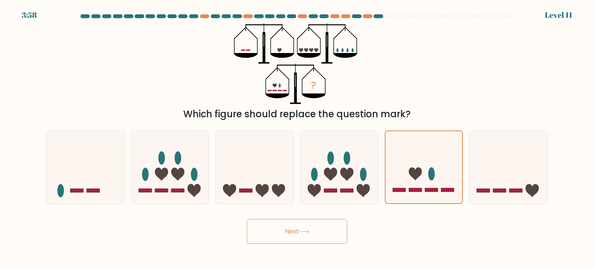
click at [323, 231] on button "Next" at bounding box center [297, 231] width 101 height 25
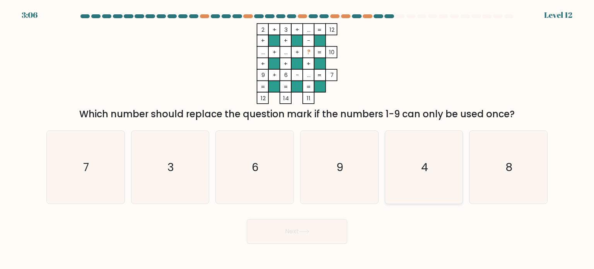
click at [427, 154] on icon "4" at bounding box center [424, 167] width 73 height 73
click at [297, 138] on input "e. 4" at bounding box center [297, 137] width 0 height 4
radio input "true"
click at [274, 235] on button "Next" at bounding box center [297, 231] width 101 height 25
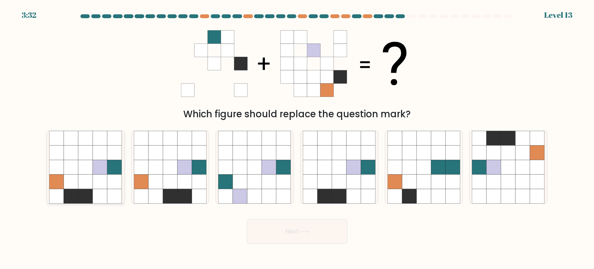
click at [91, 165] on icon at bounding box center [86, 167] width 15 height 15
click at [297, 138] on input "a." at bounding box center [297, 137] width 0 height 4
radio input "true"
click at [299, 234] on button "Next" at bounding box center [297, 231] width 101 height 25
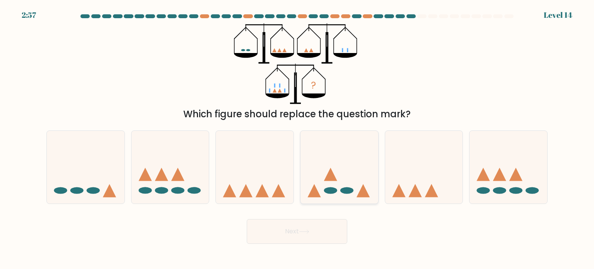
click at [338, 189] on icon at bounding box center [340, 167] width 78 height 64
click at [297, 138] on input "d." at bounding box center [297, 137] width 0 height 4
radio input "true"
click at [314, 228] on button "Next" at bounding box center [297, 231] width 101 height 25
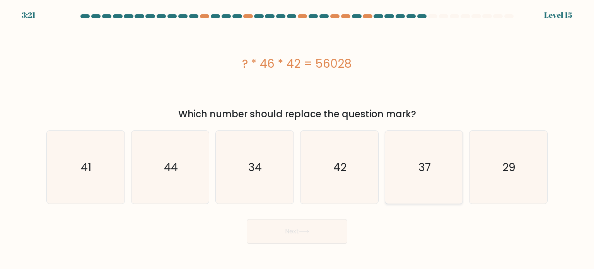
click at [423, 169] on text "37" at bounding box center [424, 166] width 12 height 15
click at [297, 138] on input "e. 37" at bounding box center [297, 137] width 0 height 4
radio input "true"
click at [256, 161] on text "34" at bounding box center [256, 166] width 14 height 15
click at [297, 138] on input "c. 34" at bounding box center [297, 137] width 0 height 4
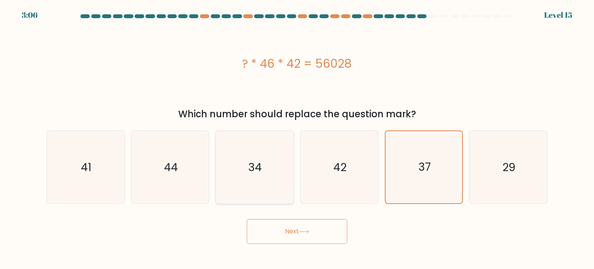
radio input "true"
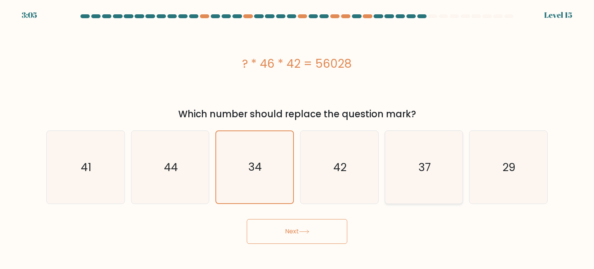
click at [431, 164] on icon "37" at bounding box center [424, 167] width 73 height 73
click at [297, 138] on input "e. 37" at bounding box center [297, 137] width 0 height 4
radio input "true"
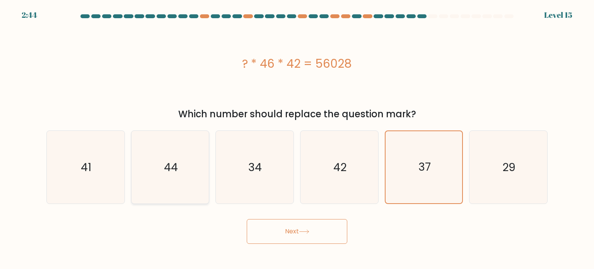
click at [176, 170] on text "44" at bounding box center [171, 166] width 14 height 15
click at [297, 138] on input "b. 44" at bounding box center [297, 137] width 0 height 4
radio input "true"
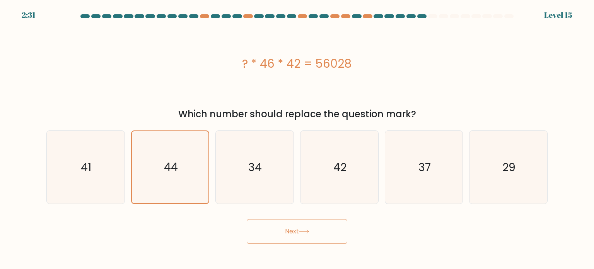
click at [273, 230] on button "Next" at bounding box center [297, 231] width 101 height 25
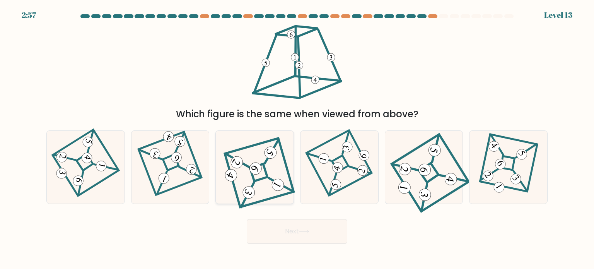
click at [255, 187] on icon at bounding box center [254, 167] width 65 height 58
click at [297, 138] on input "c." at bounding box center [297, 137] width 0 height 4
radio input "true"
click at [283, 227] on button "Next" at bounding box center [297, 231] width 101 height 25
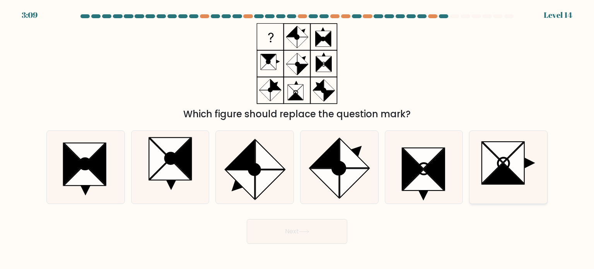
click at [497, 167] on icon at bounding box center [492, 162] width 20 height 41
click at [297, 138] on input "f." at bounding box center [297, 137] width 0 height 4
radio input "true"
click at [292, 232] on button "Next" at bounding box center [297, 231] width 101 height 25
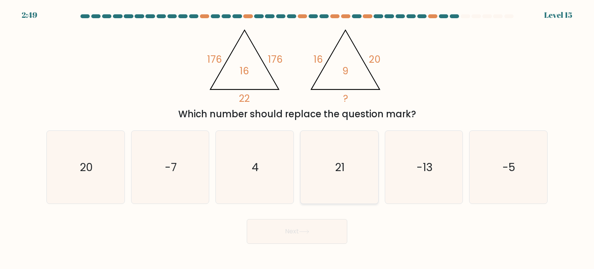
click at [318, 162] on icon "21" at bounding box center [339, 167] width 73 height 73
click at [297, 138] on input "d. 21" at bounding box center [297, 137] width 0 height 4
radio input "true"
click at [405, 174] on icon "-13" at bounding box center [424, 167] width 73 height 73
click at [297, 138] on input "e. -13" at bounding box center [297, 137] width 0 height 4
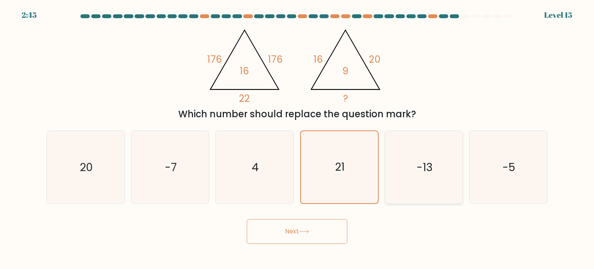
radio input "true"
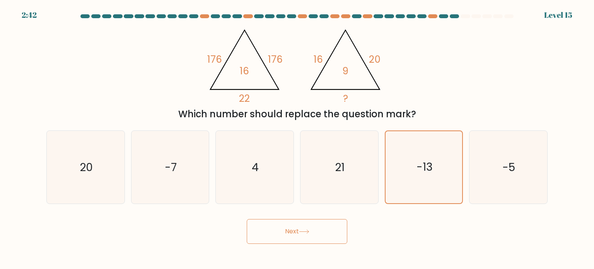
click at [325, 232] on button "Next" at bounding box center [297, 231] width 101 height 25
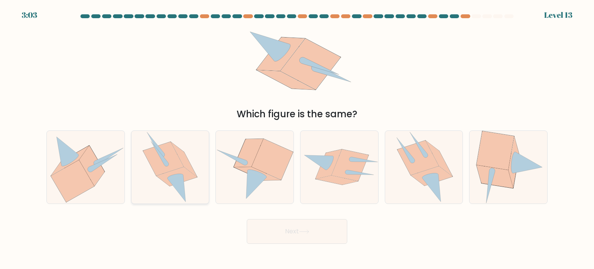
click at [183, 174] on icon at bounding box center [170, 167] width 55 height 73
click at [297, 138] on input "b." at bounding box center [297, 137] width 0 height 4
radio input "true"
click at [299, 233] on button "Next" at bounding box center [297, 231] width 101 height 25
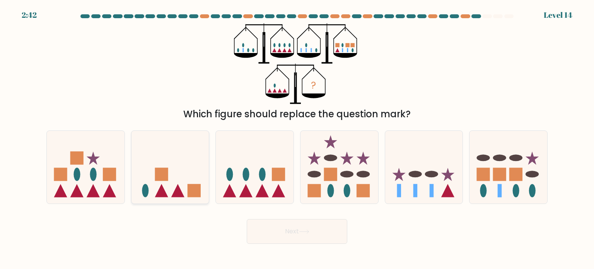
click at [167, 172] on rect at bounding box center [161, 173] width 13 height 13
click at [297, 138] on input "b." at bounding box center [297, 137] width 0 height 4
radio input "true"
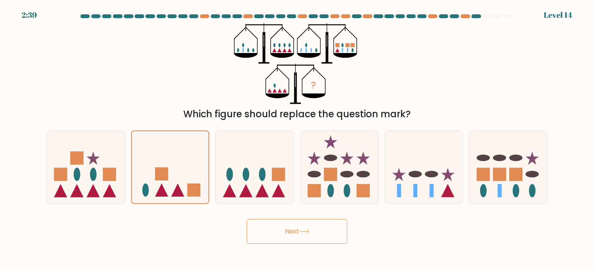
click at [293, 230] on button "Next" at bounding box center [297, 231] width 101 height 25
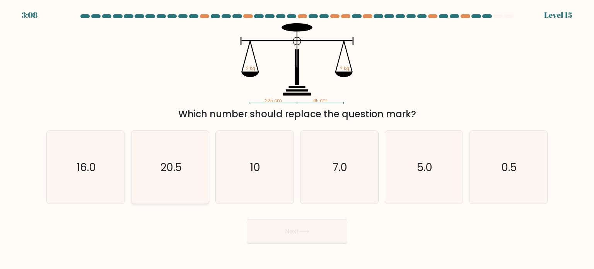
click at [160, 171] on text "20.5" at bounding box center [171, 166] width 22 height 15
click at [297, 138] on input "b. 20.5" at bounding box center [297, 137] width 0 height 4
radio input "true"
click at [319, 239] on button "Next" at bounding box center [297, 231] width 101 height 25
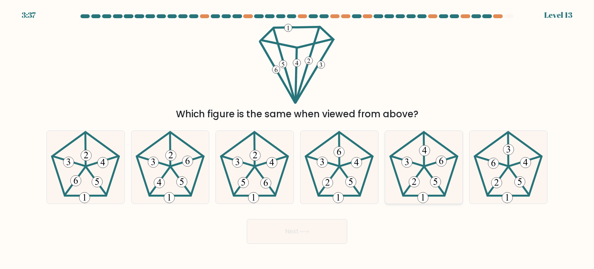
click at [412, 158] on icon at bounding box center [424, 167] width 73 height 73
click at [297, 138] on input "e." at bounding box center [297, 137] width 0 height 4
radio input "true"
click at [319, 233] on button "Next" at bounding box center [297, 231] width 101 height 25
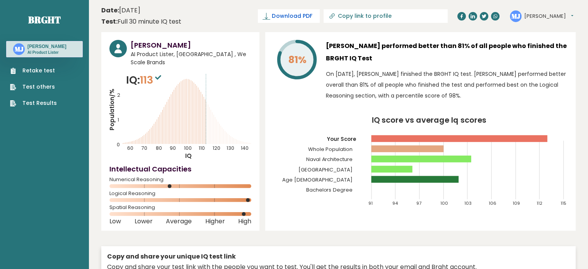
click at [320, 18] on link "Download PDF" at bounding box center [289, 16] width 62 height 14
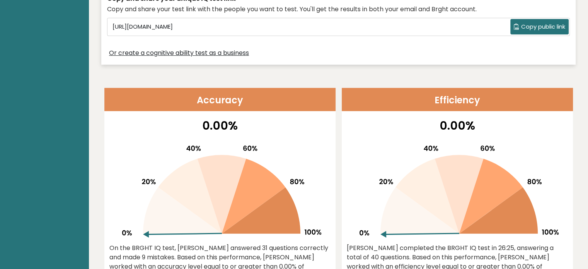
scroll to position [232, 0]
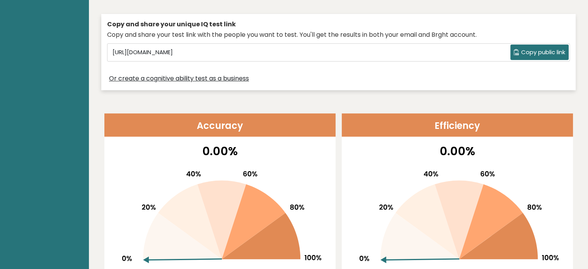
click at [516, 56] on button "Copy public link" at bounding box center [540, 51] width 58 height 15
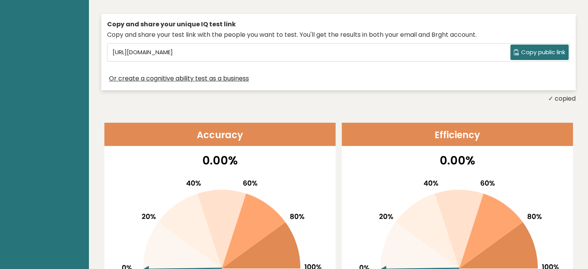
click at [528, 52] on span "Copy public link" at bounding box center [543, 52] width 44 height 9
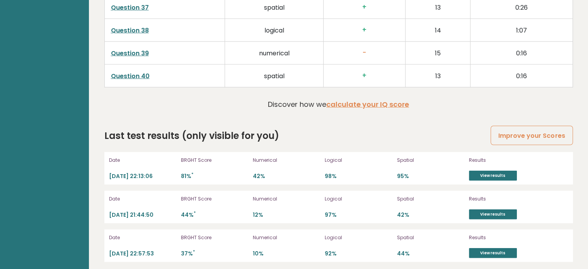
scroll to position [2097, 0]
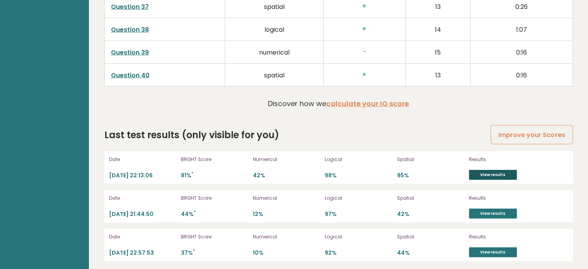
click at [503, 170] on link "View results" at bounding box center [493, 175] width 48 height 10
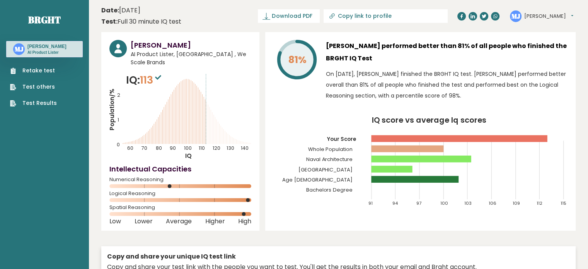
click at [41, 105] on link "Test Results" at bounding box center [33, 103] width 47 height 8
click at [312, 18] on span "Download PDF" at bounding box center [292, 16] width 40 height 8
click at [461, 18] on icon at bounding box center [462, 16] width 2 height 4
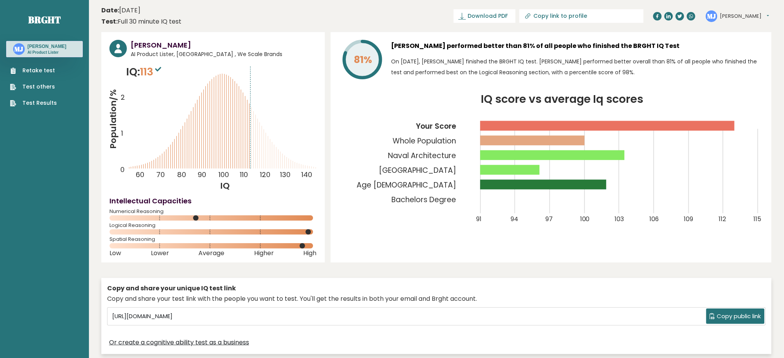
click at [588, 13] on button "[PERSON_NAME]" at bounding box center [744, 16] width 49 height 8
click at [588, 53] on link "Settings" at bounding box center [740, 49] width 39 height 11
click at [588, 19] on button "[PERSON_NAME]" at bounding box center [744, 16] width 49 height 8
click at [588, 29] on link "Dashboard" at bounding box center [740, 28] width 39 height 11
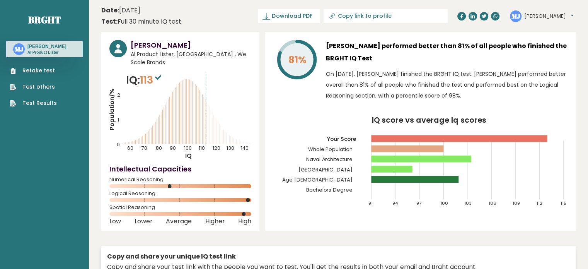
drag, startPoint x: 550, startPoint y: 0, endPoint x: 283, endPoint y: 8, distance: 267.7
click at [283, 8] on header "Date: September 13, 2025 Test: Full 30 minute IQ test Download PDF Downloading.…" at bounding box center [338, 16] width 475 height 24
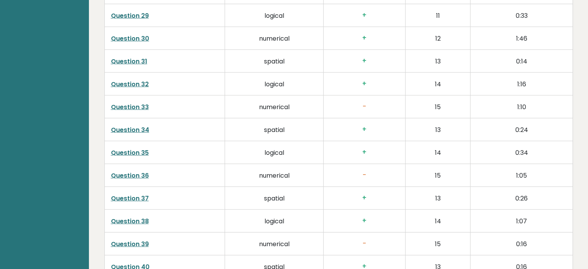
scroll to position [2088, 0]
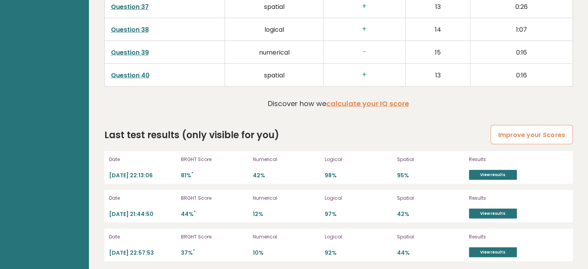
click at [530, 134] on link "Improve your Scores" at bounding box center [532, 135] width 82 height 20
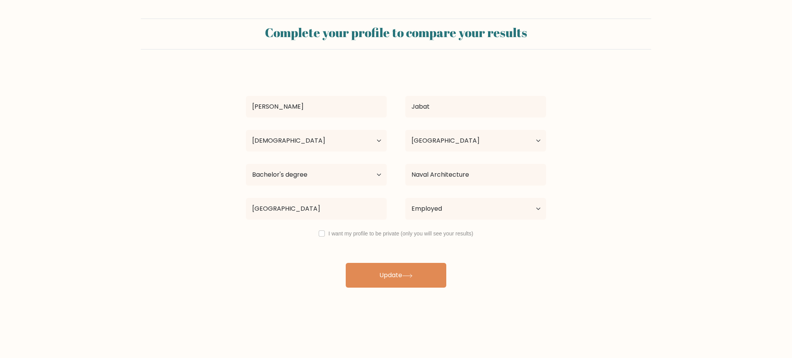
select select "25_34"
select select "PH"
select select "bachelors_degree"
select select "employed"
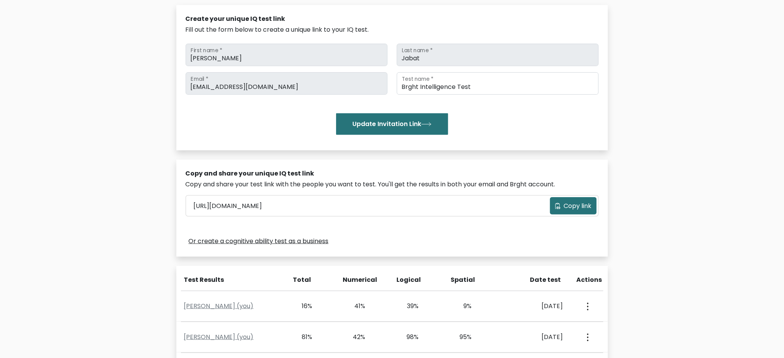
scroll to position [294, 0]
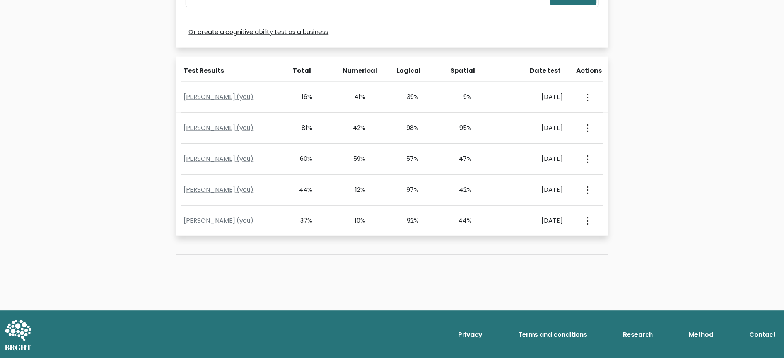
click at [754, 335] on link "Contact" at bounding box center [762, 335] width 33 height 15
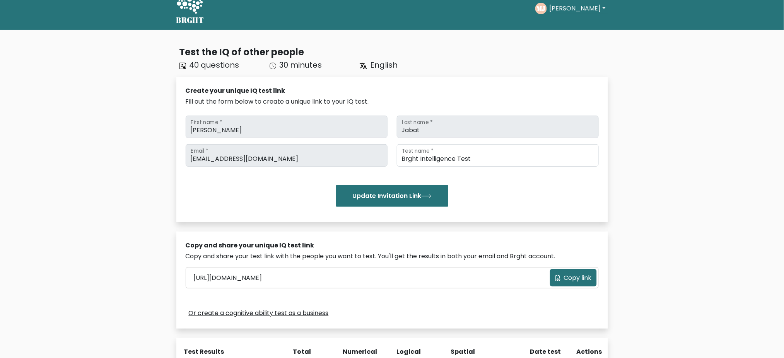
scroll to position [0, 0]
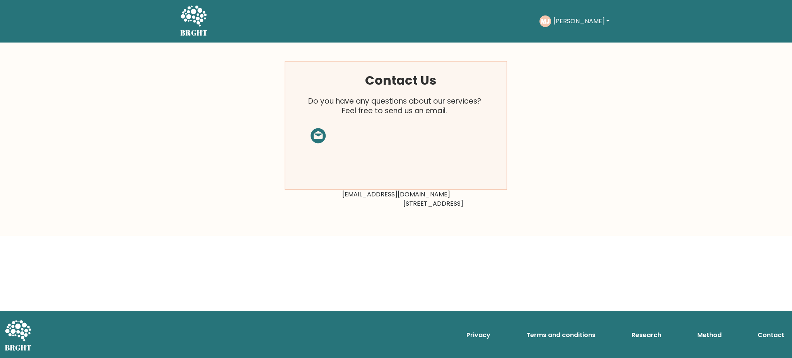
click at [355, 147] on rect at bounding box center [396, 125] width 222 height 128
click at [355, 176] on rect at bounding box center [396, 125] width 222 height 128
click at [323, 138] on icon at bounding box center [318, 135] width 15 height 15
click at [319, 133] on rect at bounding box center [396, 125] width 222 height 128
drag, startPoint x: 428, startPoint y: 196, endPoint x: 353, endPoint y: 191, distance: 74.8
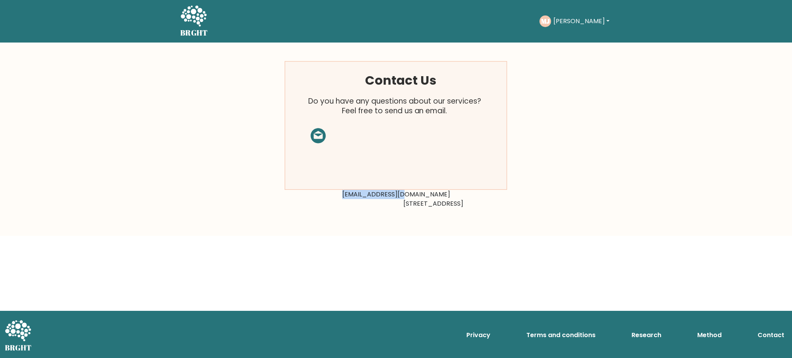
click at [353, 191] on div "Contact Us Do you have any questions about our services? Feel free to send us a…" at bounding box center [396, 139] width 232 height 157
copy div "[EMAIL_ADDRESS][DOMAIN_NAME]"
click at [187, 138] on div "Contact Us Do you have any questions about our services? Feel free to send us a…" at bounding box center [396, 139] width 792 height 193
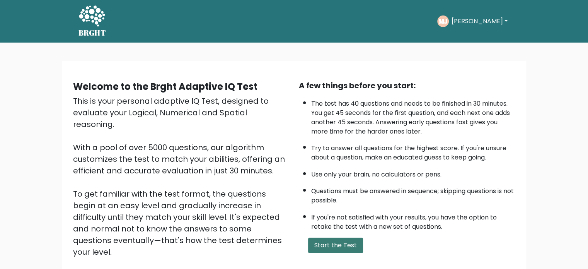
click at [342, 242] on button "Start the Test" at bounding box center [335, 244] width 55 height 15
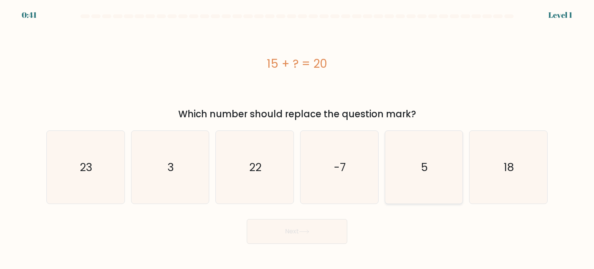
click at [422, 161] on text "5" at bounding box center [424, 166] width 7 height 15
click at [297, 138] on input "e. 5" at bounding box center [297, 137] width 0 height 4
radio input "true"
click at [313, 227] on button "Next" at bounding box center [297, 231] width 101 height 25
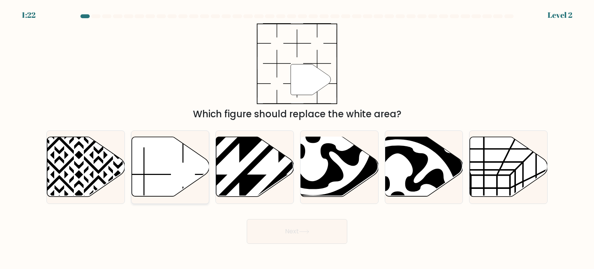
click at [179, 172] on icon at bounding box center [170, 167] width 78 height 60
click at [297, 138] on input "b." at bounding box center [297, 137] width 0 height 4
radio input "true"
click at [295, 236] on button "Next" at bounding box center [297, 231] width 101 height 25
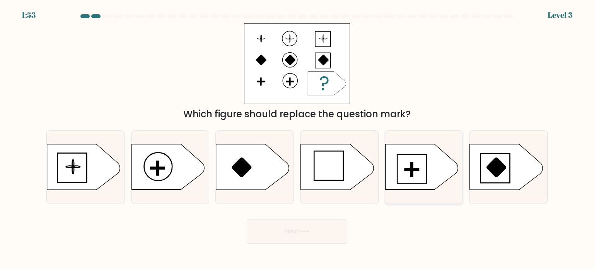
click at [427, 173] on icon at bounding box center [421, 166] width 73 height 45
click at [297, 138] on input "e." at bounding box center [297, 137] width 0 height 4
radio input "true"
click at [319, 230] on button "Next" at bounding box center [297, 231] width 101 height 25
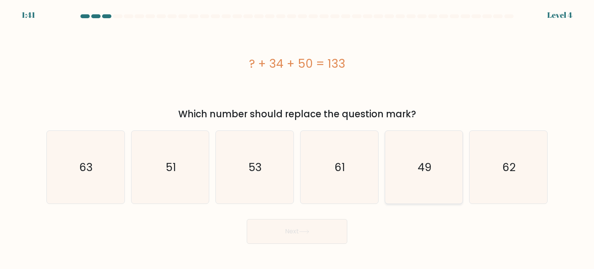
click at [418, 165] on text "49" at bounding box center [425, 166] width 14 height 15
click at [297, 138] on input "e. 49" at bounding box center [297, 137] width 0 height 4
radio input "true"
click at [334, 232] on button "Next" at bounding box center [297, 231] width 101 height 25
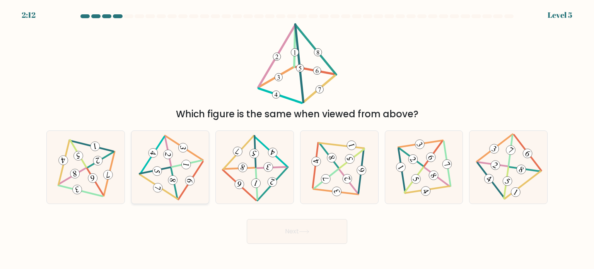
click at [184, 173] on icon at bounding box center [170, 167] width 60 height 58
click at [297, 138] on input "b." at bounding box center [297, 137] width 0 height 4
radio input "true"
click at [289, 236] on button "Next" at bounding box center [297, 231] width 101 height 25
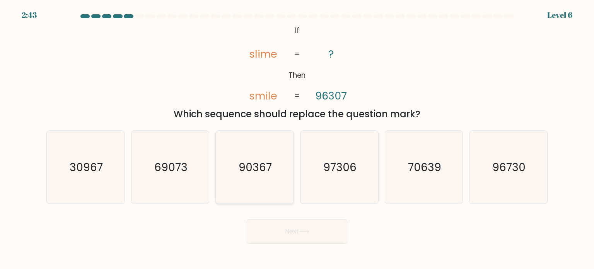
click at [268, 162] on text "90367" at bounding box center [255, 166] width 33 height 15
click at [297, 138] on input "c. 90367" at bounding box center [297, 137] width 0 height 4
radio input "true"
click at [285, 224] on button "Next" at bounding box center [297, 231] width 101 height 25
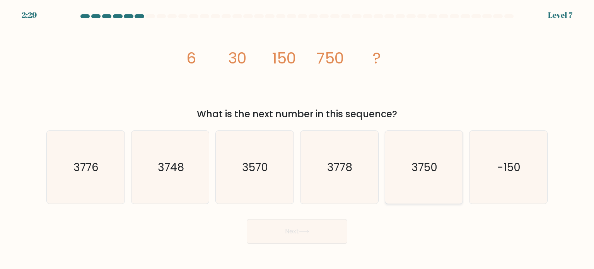
click at [420, 163] on text "3750" at bounding box center [425, 166] width 26 height 15
click at [297, 138] on input "e. 3750" at bounding box center [297, 137] width 0 height 4
radio input "true"
click at [295, 230] on button "Next" at bounding box center [297, 231] width 101 height 25
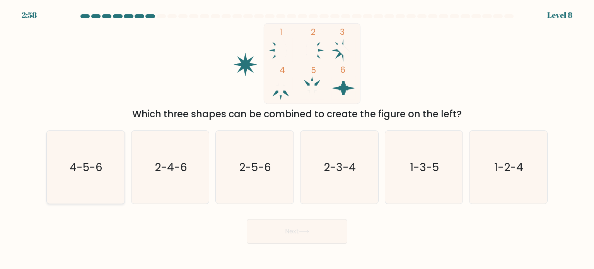
click at [101, 185] on icon "4-5-6" at bounding box center [85, 167] width 73 height 73
click at [297, 138] on input "a. 4-5-6" at bounding box center [297, 137] width 0 height 4
radio input "true"
click at [294, 231] on button "Next" at bounding box center [297, 231] width 101 height 25
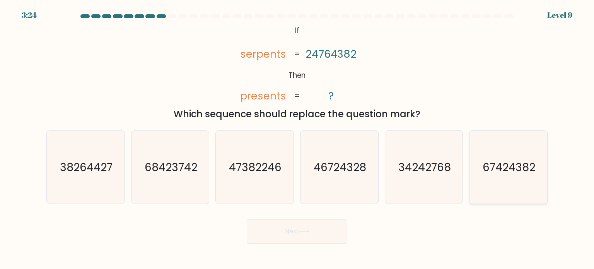
click at [498, 175] on icon "67424382" at bounding box center [508, 167] width 73 height 73
click at [297, 138] on input "f. 67424382" at bounding box center [297, 137] width 0 height 4
radio input "true"
click at [325, 228] on button "Next" at bounding box center [297, 231] width 101 height 25
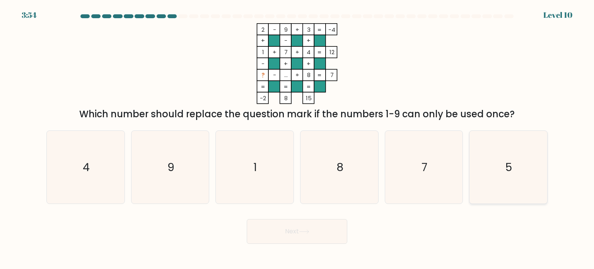
click at [488, 162] on icon "5" at bounding box center [508, 167] width 73 height 73
click at [297, 138] on input "f. 5" at bounding box center [297, 137] width 0 height 4
radio input "true"
click at [330, 228] on button "Next" at bounding box center [297, 231] width 101 height 25
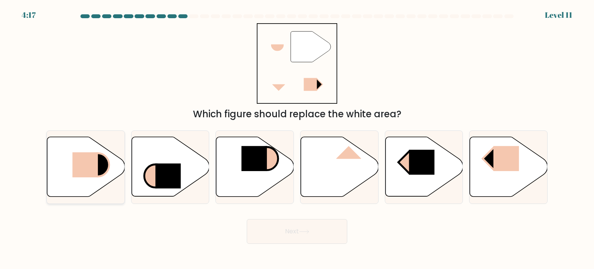
click at [94, 169] on rect at bounding box center [85, 164] width 26 height 25
click at [297, 138] on input "a." at bounding box center [297, 137] width 0 height 4
radio input "true"
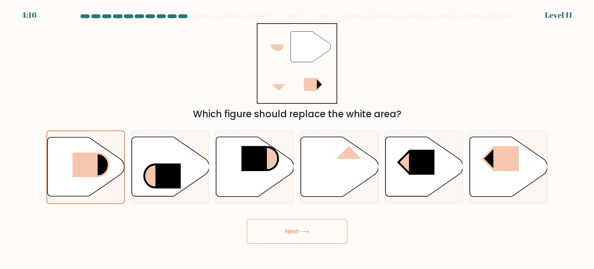
click at [274, 235] on button "Next" at bounding box center [297, 231] width 101 height 25
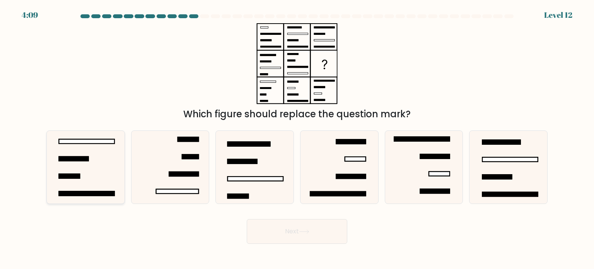
click at [91, 160] on icon at bounding box center [85, 167] width 73 height 73
click at [297, 138] on input "a." at bounding box center [297, 137] width 0 height 4
radio input "true"
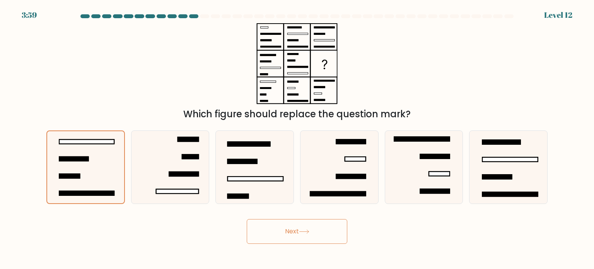
click at [300, 223] on button "Next" at bounding box center [297, 231] width 101 height 25
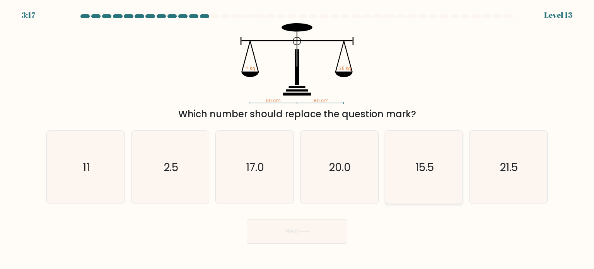
click at [393, 164] on icon "15.5" at bounding box center [424, 167] width 73 height 73
click at [297, 138] on input "e. 15.5" at bounding box center [297, 137] width 0 height 4
radio input "true"
click at [318, 234] on button "Next" at bounding box center [297, 231] width 101 height 25
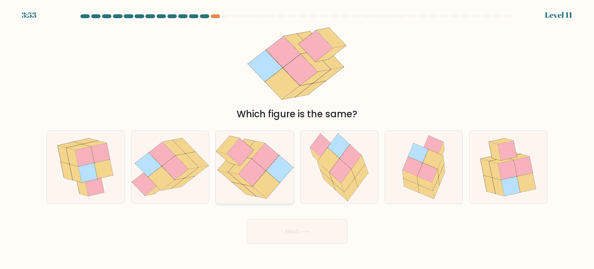
click at [248, 167] on icon at bounding box center [252, 172] width 27 height 27
click at [297, 138] on input "c." at bounding box center [297, 137] width 0 height 4
radio input "true"
click at [516, 187] on icon at bounding box center [510, 186] width 19 height 20
click at [297, 138] on input "f." at bounding box center [297, 137] width 0 height 4
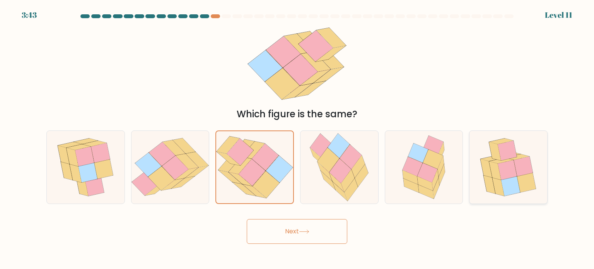
radio input "true"
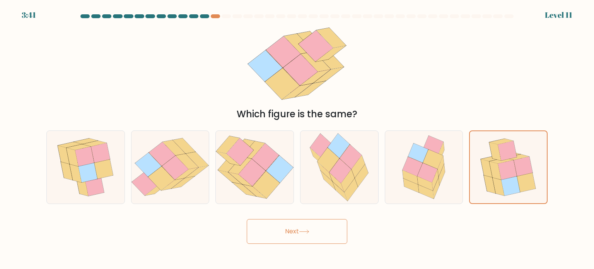
click at [311, 225] on button "Next" at bounding box center [297, 231] width 101 height 25
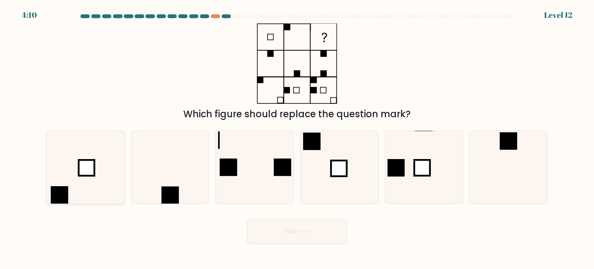
click at [84, 176] on rect at bounding box center [87, 168] width 16 height 16
click at [297, 138] on input "a." at bounding box center [297, 137] width 0 height 4
radio input "true"
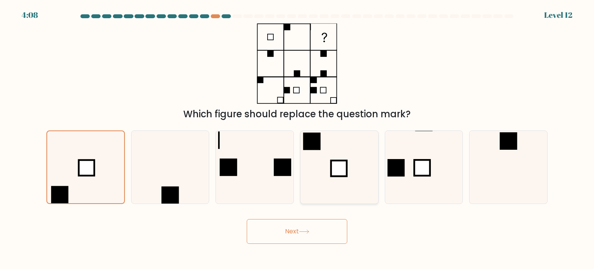
click at [320, 164] on icon at bounding box center [339, 167] width 73 height 73
click at [297, 138] on input "d." at bounding box center [297, 137] width 0 height 4
radio input "true"
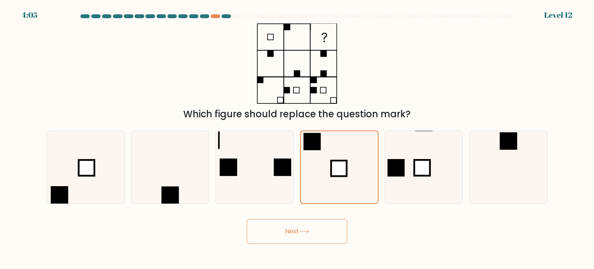
click at [304, 227] on button "Next" at bounding box center [297, 231] width 101 height 25
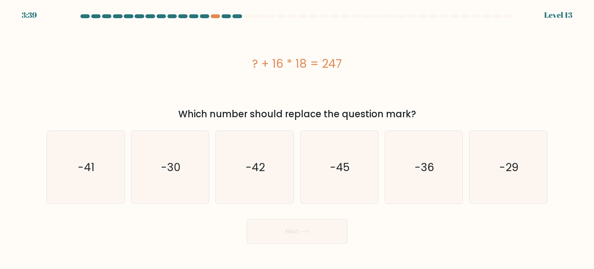
drag, startPoint x: 479, startPoint y: 170, endPoint x: 466, endPoint y: 170, distance: 12.8
click at [475, 170] on icon "-29" at bounding box center [508, 167] width 73 height 73
click at [297, 138] on input "f. -29" at bounding box center [297, 137] width 0 height 4
radio input "true"
click at [277, 227] on button "Next" at bounding box center [297, 231] width 101 height 25
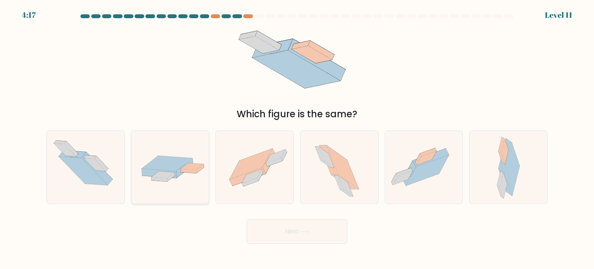
click at [172, 181] on icon at bounding box center [170, 166] width 78 height 33
click at [297, 138] on input "b." at bounding box center [297, 137] width 0 height 4
radio input "true"
click at [415, 187] on icon at bounding box center [424, 167] width 78 height 58
click at [297, 138] on input "e." at bounding box center [297, 137] width 0 height 4
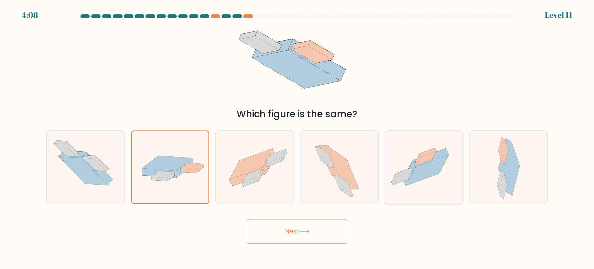
radio input "true"
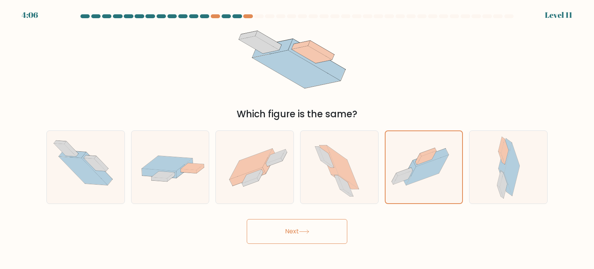
click at [317, 227] on button "Next" at bounding box center [297, 231] width 101 height 25
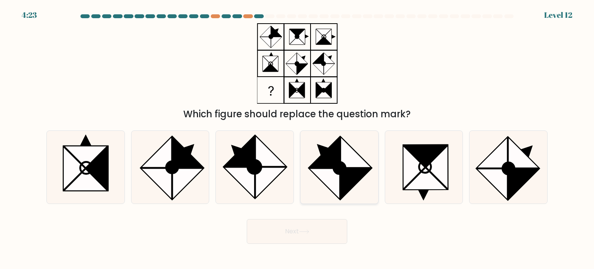
click at [322, 175] on icon at bounding box center [324, 183] width 31 height 31
click at [297, 138] on input "d." at bounding box center [297, 137] width 0 height 4
radio input "true"
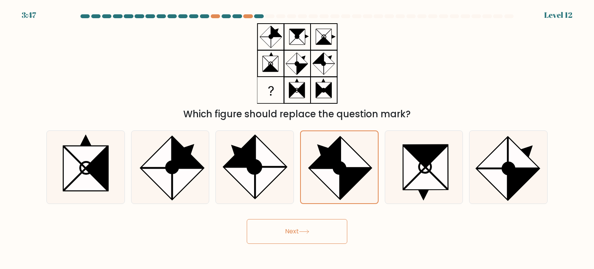
click at [309, 236] on button "Next" at bounding box center [297, 231] width 101 height 25
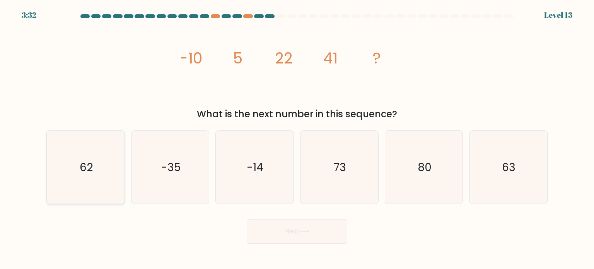
click at [110, 190] on icon "62" at bounding box center [85, 167] width 73 height 73
click at [297, 138] on input "a. 62" at bounding box center [297, 137] width 0 height 4
radio input "true"
click at [335, 229] on button "Next" at bounding box center [297, 231] width 101 height 25
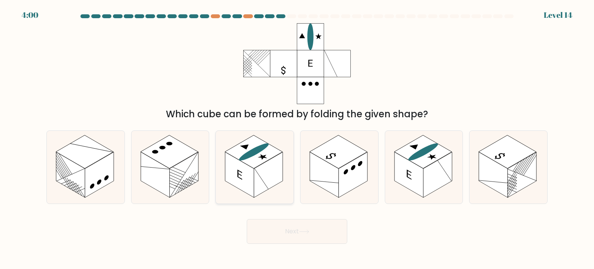
click at [256, 173] on rect at bounding box center [268, 175] width 29 height 46
click at [297, 138] on input "c." at bounding box center [297, 137] width 0 height 4
radio input "true"
click at [288, 227] on button "Next" at bounding box center [297, 231] width 101 height 25
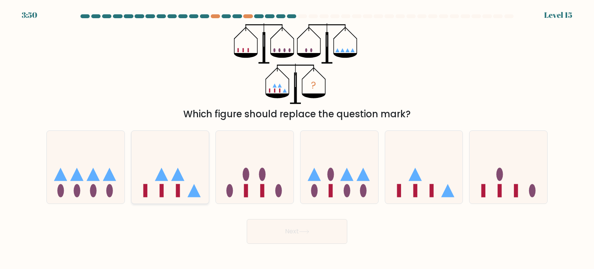
click at [167, 195] on icon at bounding box center [170, 167] width 78 height 64
click at [297, 138] on input "b." at bounding box center [297, 137] width 0 height 4
radio input "true"
click at [305, 231] on icon at bounding box center [304, 231] width 10 height 4
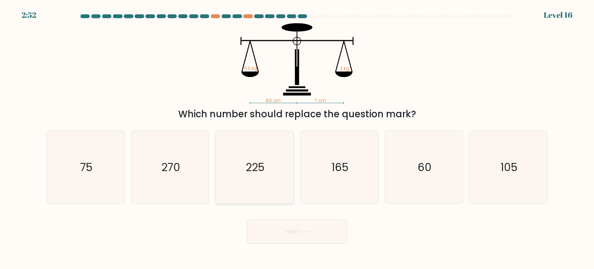
click at [266, 168] on icon "225" at bounding box center [254, 167] width 73 height 73
click at [297, 138] on input "c. 225" at bounding box center [297, 137] width 0 height 4
radio input "true"
click at [292, 229] on button "Next" at bounding box center [297, 231] width 101 height 25
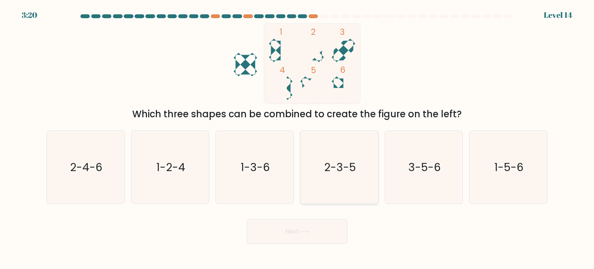
click at [329, 180] on icon "2-3-5" at bounding box center [339, 167] width 73 height 73
click at [297, 138] on input "d. 2-3-5" at bounding box center [297, 137] width 0 height 4
radio input "true"
click at [297, 225] on button "Next" at bounding box center [297, 231] width 101 height 25
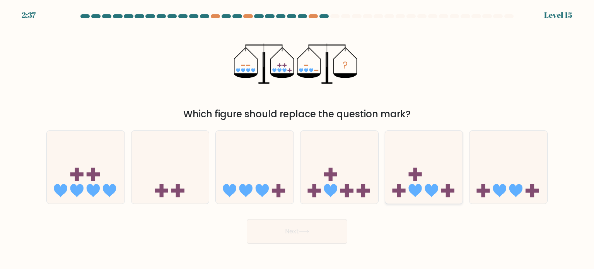
click at [445, 168] on icon at bounding box center [424, 167] width 78 height 64
click at [297, 138] on input "e." at bounding box center [297, 137] width 0 height 4
radio input "true"
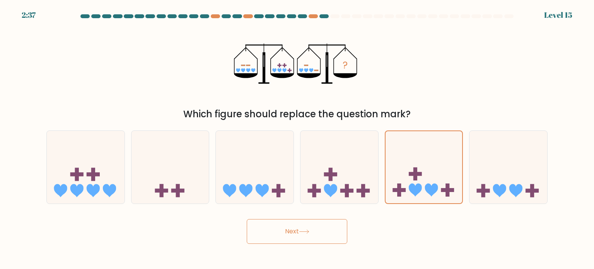
click at [312, 240] on button "Next" at bounding box center [297, 231] width 101 height 25
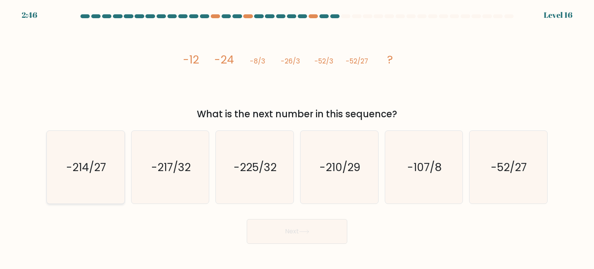
click at [101, 183] on icon "-214/27" at bounding box center [85, 167] width 73 height 73
click at [297, 138] on input "a. -214/27" at bounding box center [297, 137] width 0 height 4
radio input "true"
click at [273, 235] on button "Next" at bounding box center [297, 231] width 101 height 25
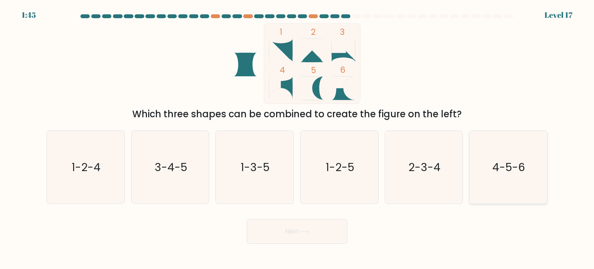
click at [518, 185] on icon "4-5-6" at bounding box center [508, 167] width 73 height 73
click at [297, 138] on input "f. 4-5-6" at bounding box center [297, 137] width 0 height 4
radio input "true"
click at [309, 232] on icon at bounding box center [304, 231] width 10 height 4
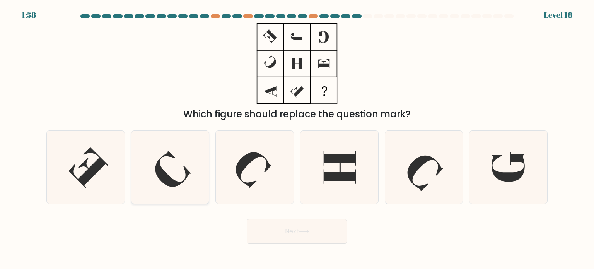
click at [169, 162] on icon at bounding box center [170, 167] width 73 height 73
click at [297, 138] on input "b." at bounding box center [297, 137] width 0 height 4
radio input "true"
click at [306, 230] on icon at bounding box center [304, 231] width 10 height 4
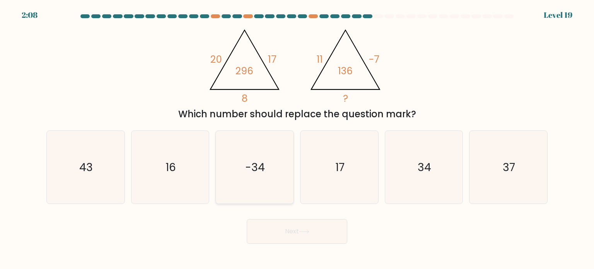
click at [263, 166] on text "-34" at bounding box center [256, 166] width 20 height 15
click at [297, 138] on input "c. -34" at bounding box center [297, 137] width 0 height 4
radio input "true"
click at [302, 232] on icon at bounding box center [304, 231] width 10 height 4
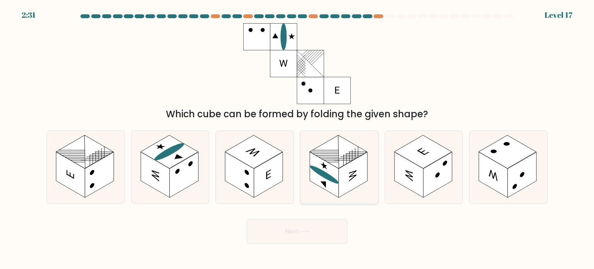
click at [324, 165] on icon at bounding box center [324, 165] width 7 height 11
click at [297, 138] on input "d." at bounding box center [297, 137] width 0 height 4
radio input "true"
click at [299, 224] on button "Next" at bounding box center [297, 231] width 101 height 25
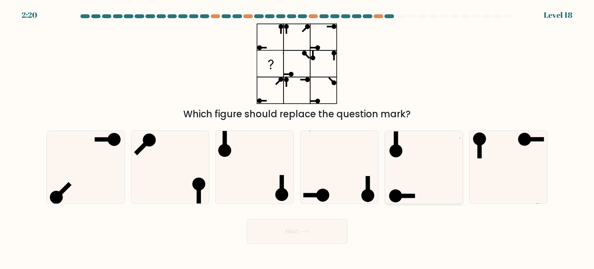
click at [407, 173] on icon at bounding box center [424, 167] width 73 height 73
click at [297, 138] on input "e." at bounding box center [297, 137] width 0 height 4
radio input "true"
click at [91, 171] on icon at bounding box center [85, 167] width 73 height 73
click at [297, 138] on input "a." at bounding box center [297, 137] width 0 height 4
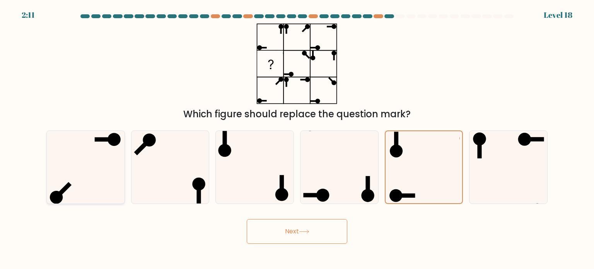
radio input "true"
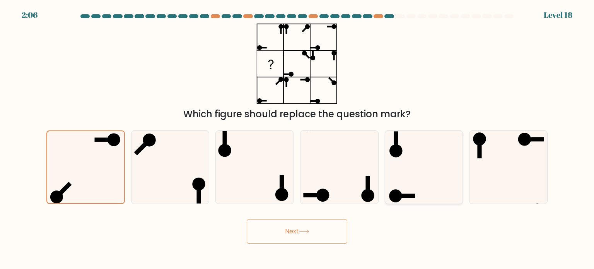
click at [407, 169] on icon at bounding box center [424, 167] width 73 height 73
click at [297, 138] on input "e." at bounding box center [297, 137] width 0 height 4
radio input "true"
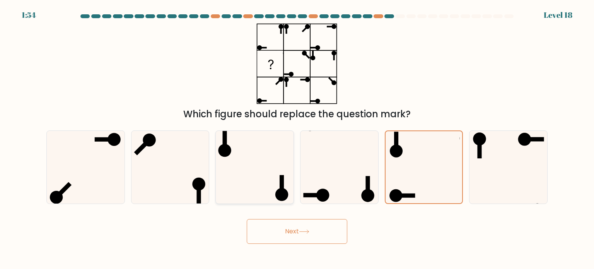
click at [241, 188] on icon at bounding box center [254, 167] width 73 height 73
click at [297, 138] on input "c." at bounding box center [297, 137] width 0 height 4
radio input "true"
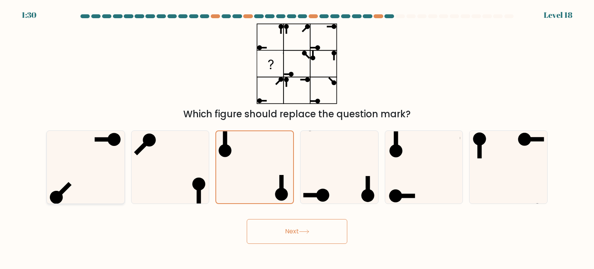
click at [66, 181] on icon at bounding box center [85, 167] width 73 height 73
click at [297, 138] on input "a." at bounding box center [297, 137] width 0 height 4
radio input "true"
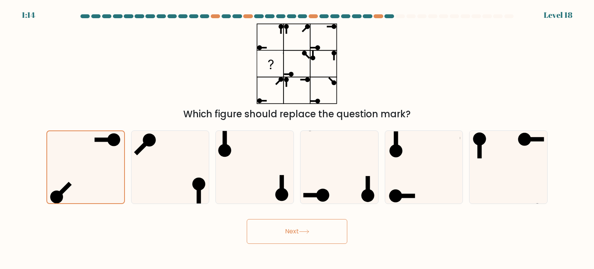
click at [260, 232] on button "Next" at bounding box center [297, 231] width 101 height 25
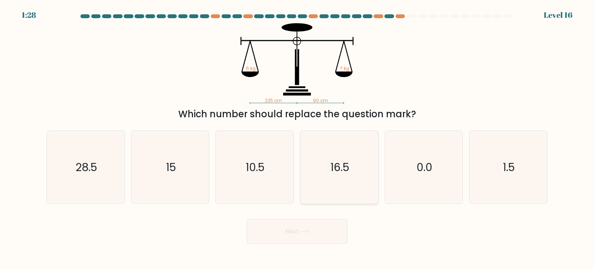
click at [331, 164] on text "16.5" at bounding box center [340, 166] width 19 height 15
click at [297, 138] on input "d. 16.5" at bounding box center [297, 137] width 0 height 4
radio input "true"
click at [306, 232] on icon at bounding box center [304, 231] width 10 height 4
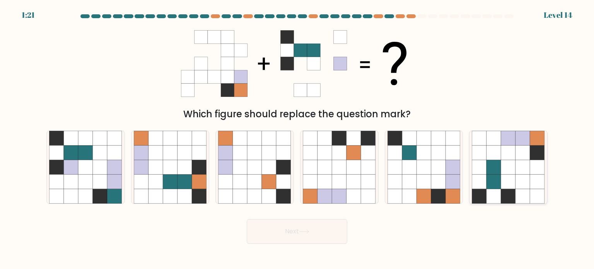
click at [505, 182] on icon at bounding box center [508, 181] width 15 height 15
click at [297, 138] on input "f." at bounding box center [297, 137] width 0 height 4
radio input "true"
click at [316, 231] on button "Next" at bounding box center [297, 231] width 101 height 25
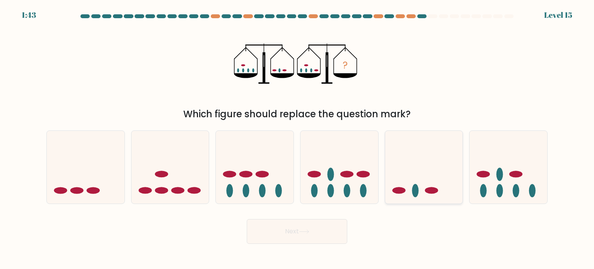
click at [424, 191] on icon at bounding box center [424, 167] width 78 height 64
click at [297, 138] on input "e." at bounding box center [297, 137] width 0 height 4
radio input "true"
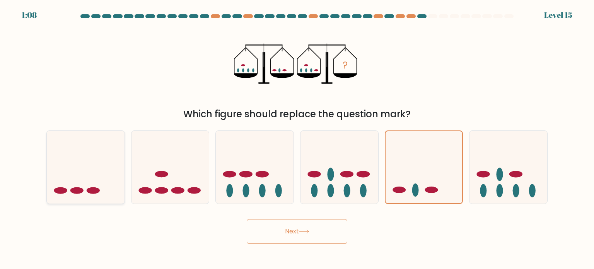
click at [85, 174] on icon at bounding box center [86, 167] width 78 height 64
click at [297, 138] on input "a." at bounding box center [297, 137] width 0 height 4
radio input "true"
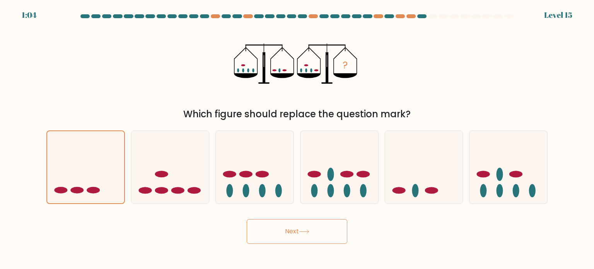
click at [282, 229] on button "Next" at bounding box center [297, 231] width 101 height 25
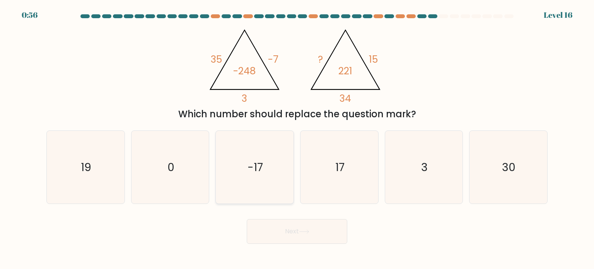
click at [247, 142] on icon "-17" at bounding box center [254, 167] width 73 height 73
click at [297, 138] on input "c. -17" at bounding box center [297, 137] width 0 height 4
radio input "true"
click at [286, 232] on button "Next" at bounding box center [297, 231] width 101 height 25
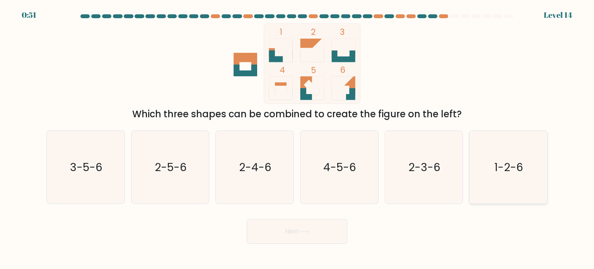
click at [489, 169] on icon "1-2-6" at bounding box center [508, 167] width 73 height 73
click at [297, 138] on input "f. 1-2-6" at bounding box center [297, 137] width 0 height 4
radio input "true"
click at [311, 224] on button "Next" at bounding box center [297, 231] width 101 height 25
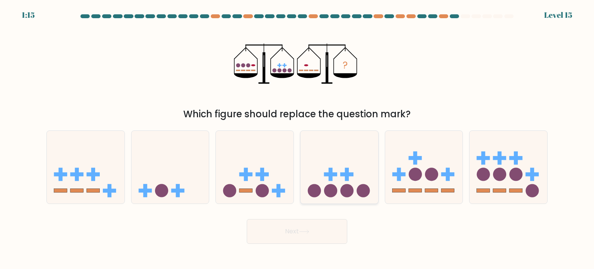
click at [345, 179] on rect at bounding box center [347, 173] width 4 height 13
click at [297, 138] on input "d." at bounding box center [297, 137] width 0 height 4
radio input "true"
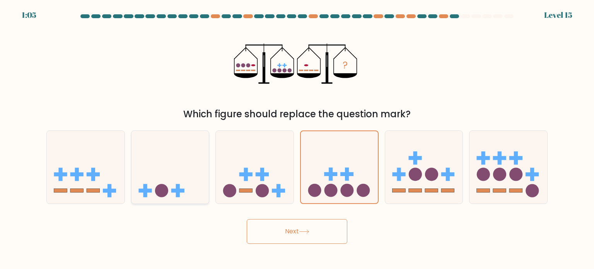
click at [147, 193] on icon at bounding box center [170, 167] width 78 height 64
click at [297, 138] on input "b." at bounding box center [297, 137] width 0 height 4
radio input "true"
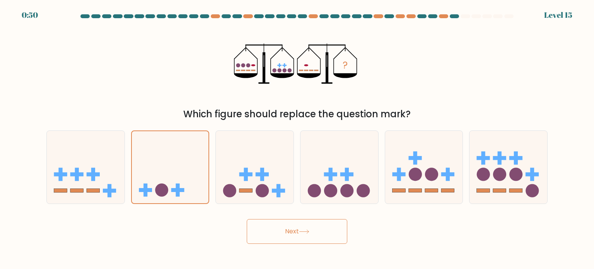
click at [278, 234] on button "Next" at bounding box center [297, 231] width 101 height 25
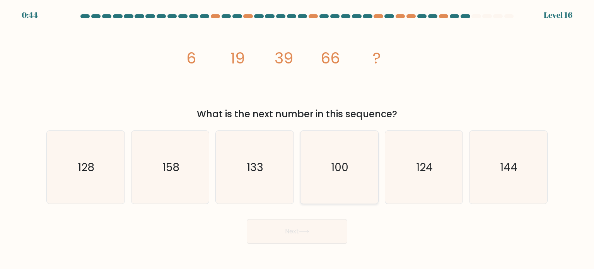
click at [351, 177] on icon "100" at bounding box center [339, 167] width 73 height 73
click at [297, 138] on input "d. 100" at bounding box center [297, 137] width 0 height 4
radio input "true"
click at [306, 230] on icon at bounding box center [304, 231] width 10 height 4
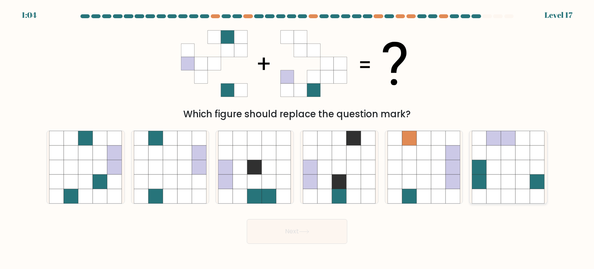
click at [505, 179] on icon at bounding box center [508, 181] width 15 height 15
click at [297, 138] on input "f." at bounding box center [297, 137] width 0 height 4
radio input "true"
click at [293, 234] on button "Next" at bounding box center [297, 231] width 101 height 25
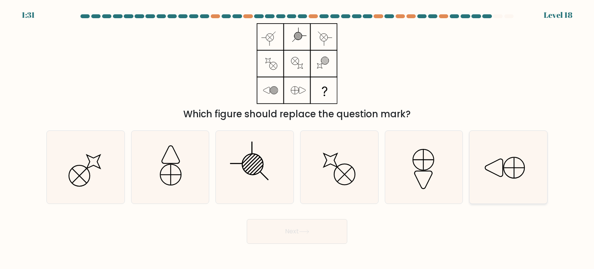
click at [507, 168] on icon at bounding box center [508, 167] width 73 height 73
click at [297, 138] on input "f." at bounding box center [297, 137] width 0 height 4
radio input "true"
drag, startPoint x: 413, startPoint y: 171, endPoint x: 412, endPoint y: 184, distance: 12.4
click at [414, 171] on icon at bounding box center [424, 167] width 73 height 73
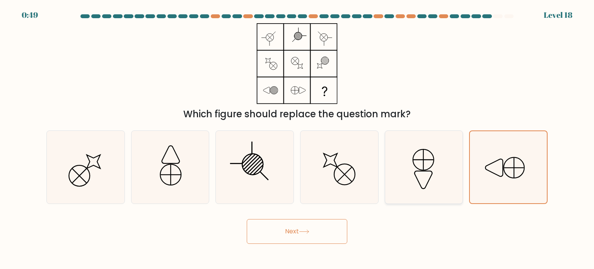
click at [297, 138] on input "e." at bounding box center [297, 137] width 0 height 4
radio input "true"
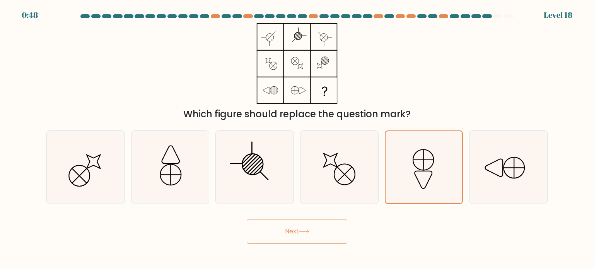
click at [335, 230] on button "Next" at bounding box center [297, 231] width 101 height 25
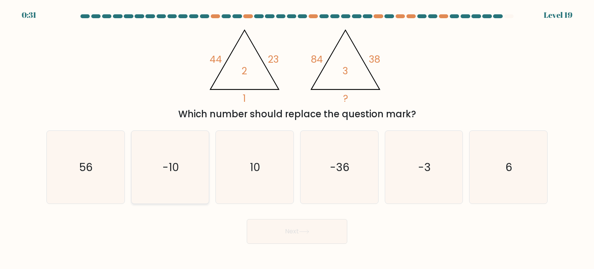
click at [185, 162] on icon "-10" at bounding box center [170, 167] width 73 height 73
click at [297, 138] on input "b. -10" at bounding box center [297, 137] width 0 height 4
radio input "true"
click at [313, 232] on button "Next" at bounding box center [297, 231] width 101 height 25
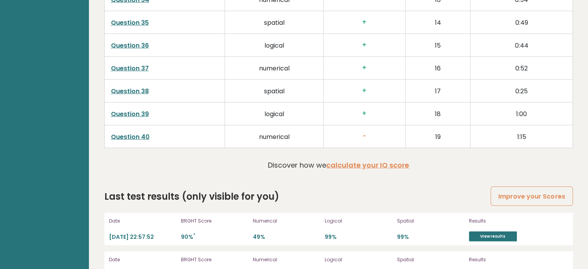
scroll to position [2127, 0]
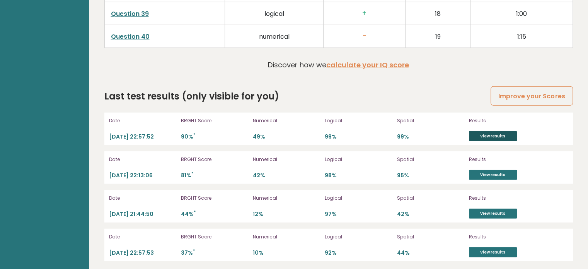
click at [483, 134] on link "View results" at bounding box center [493, 136] width 48 height 10
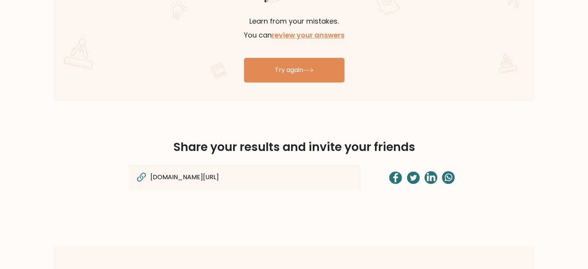
scroll to position [464, 0]
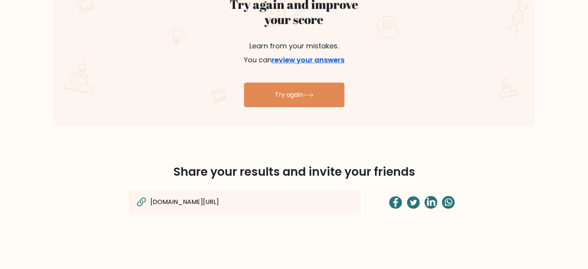
click at [304, 59] on link "review your answers" at bounding box center [308, 60] width 73 height 10
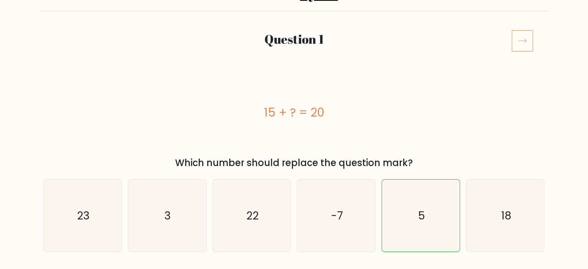
scroll to position [77, 0]
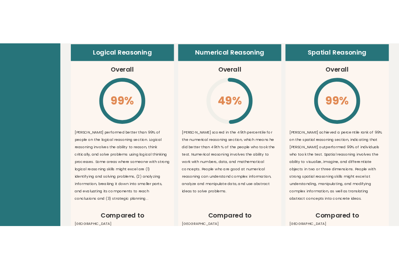
scroll to position [541, 0]
